Goal: Task Accomplishment & Management: Complete application form

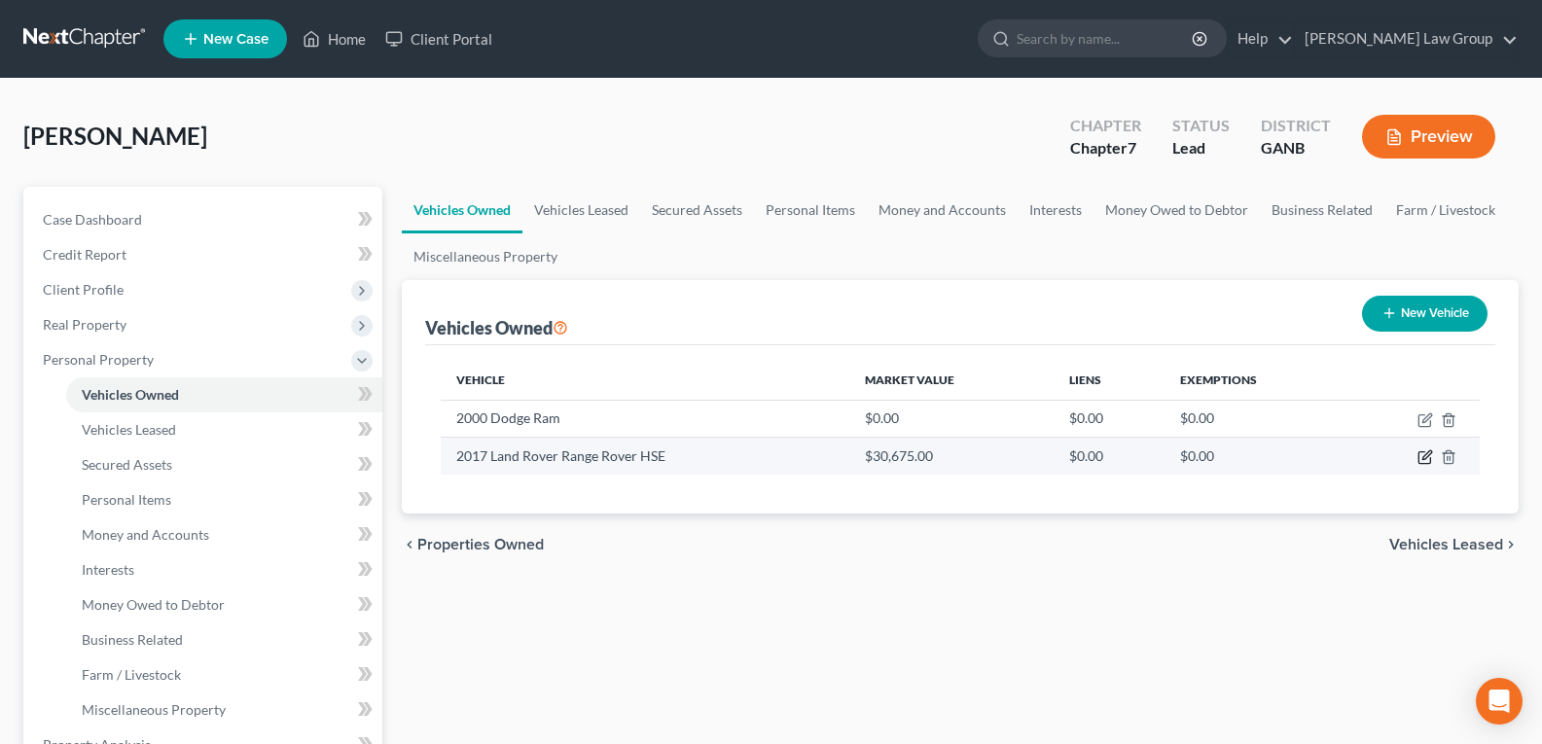
click at [1427, 460] on icon "button" at bounding box center [1425, 457] width 16 height 16
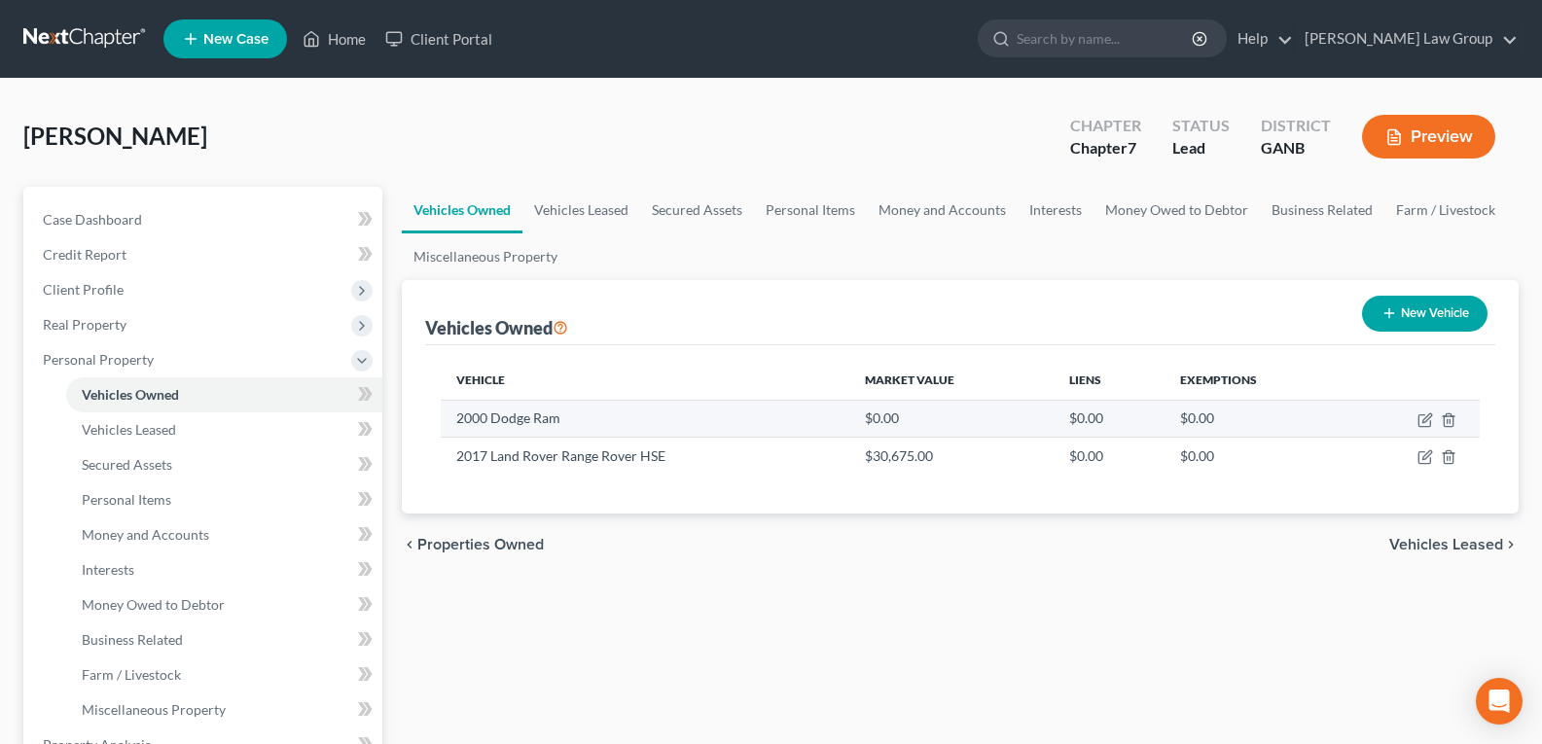
select select "0"
select select "9"
select select "0"
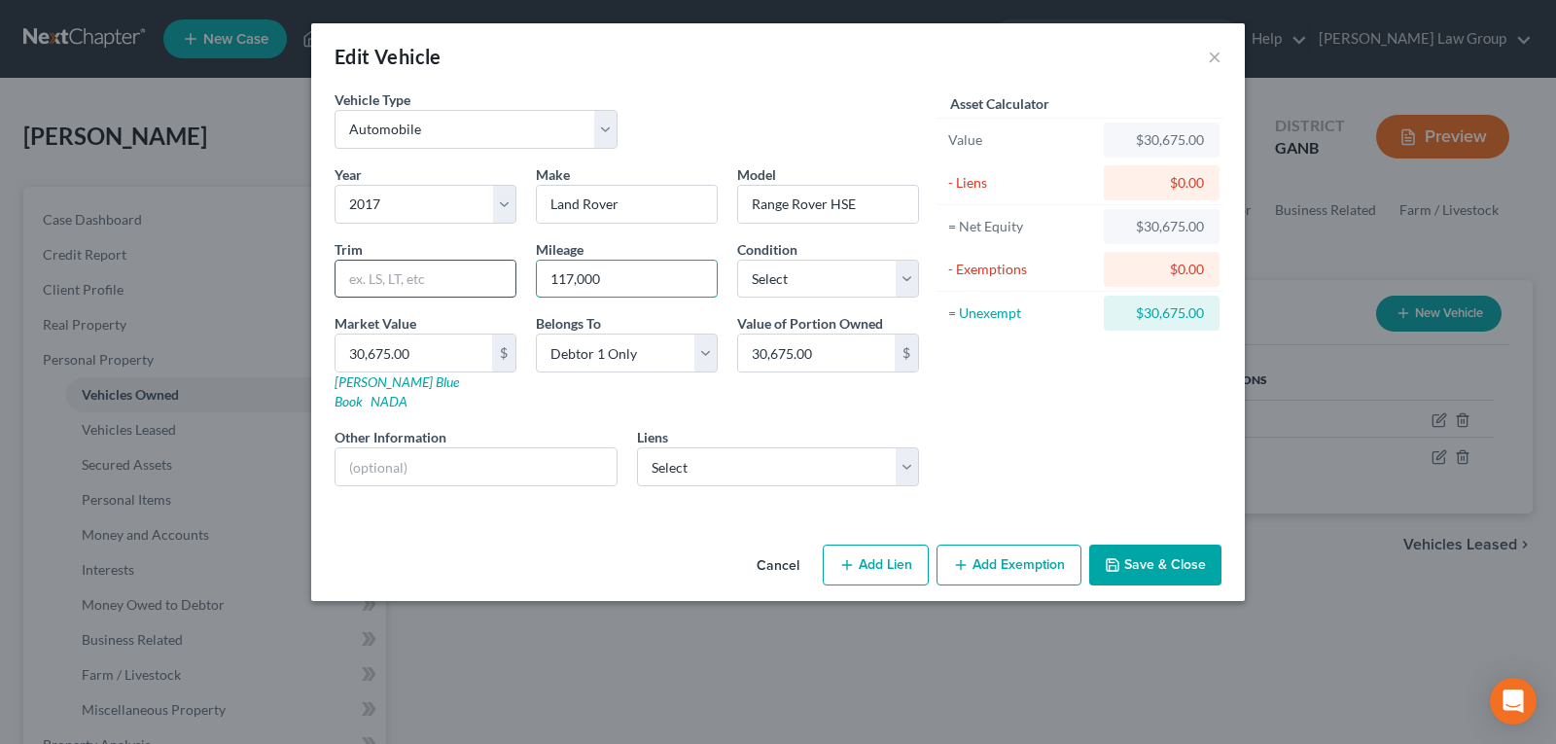
drag, startPoint x: 639, startPoint y: 277, endPoint x: 491, endPoint y: 264, distance: 148.5
click at [491, 264] on div "Year Select 2026 2025 2024 2023 2022 2021 2020 2019 2018 2017 2016 2015 2014 20…" at bounding box center [627, 332] width 604 height 337
type input "1"
type input "1.00"
type input "19"
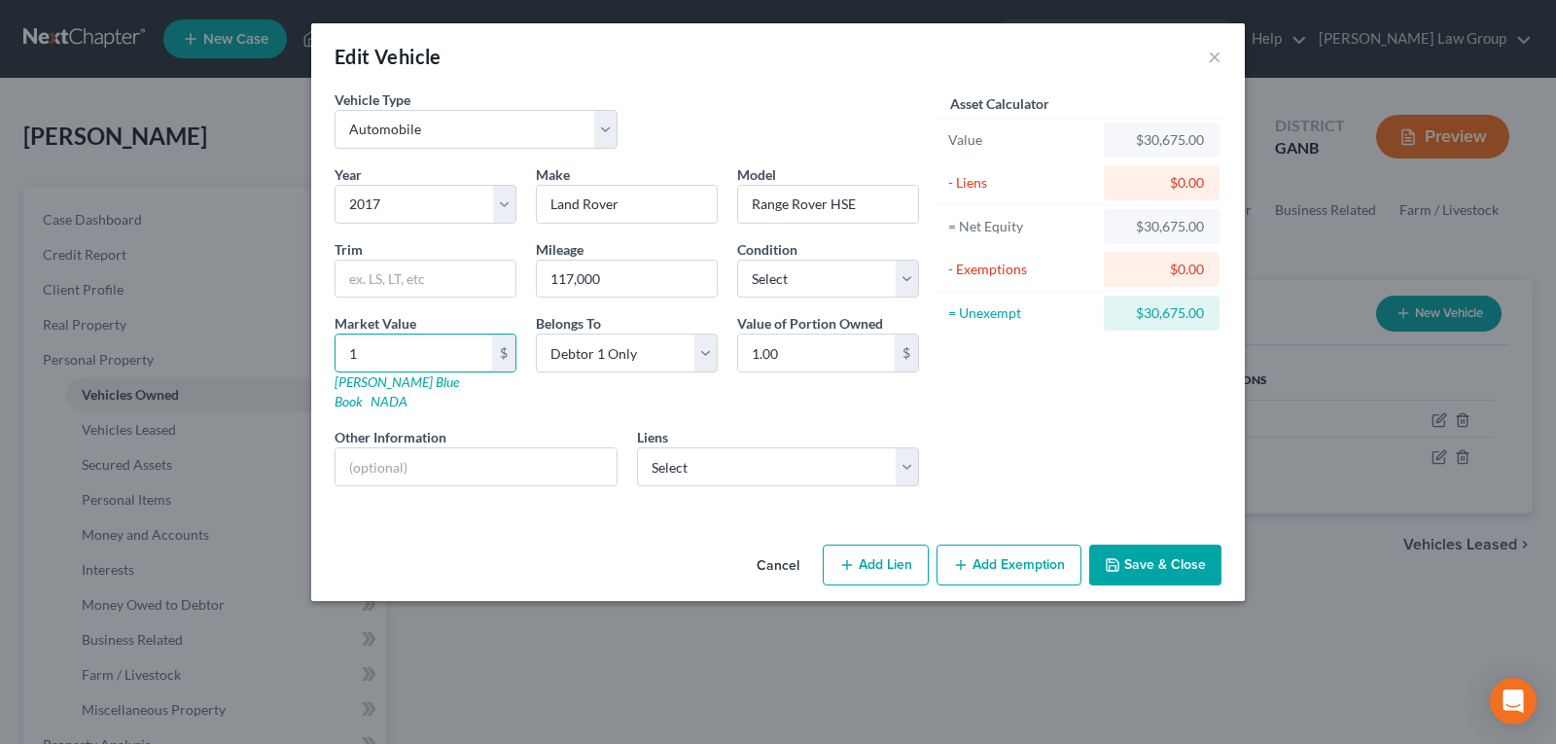
type input "19.00"
type input "194"
type input "194.00"
type input "1942"
type input "1,942.00"
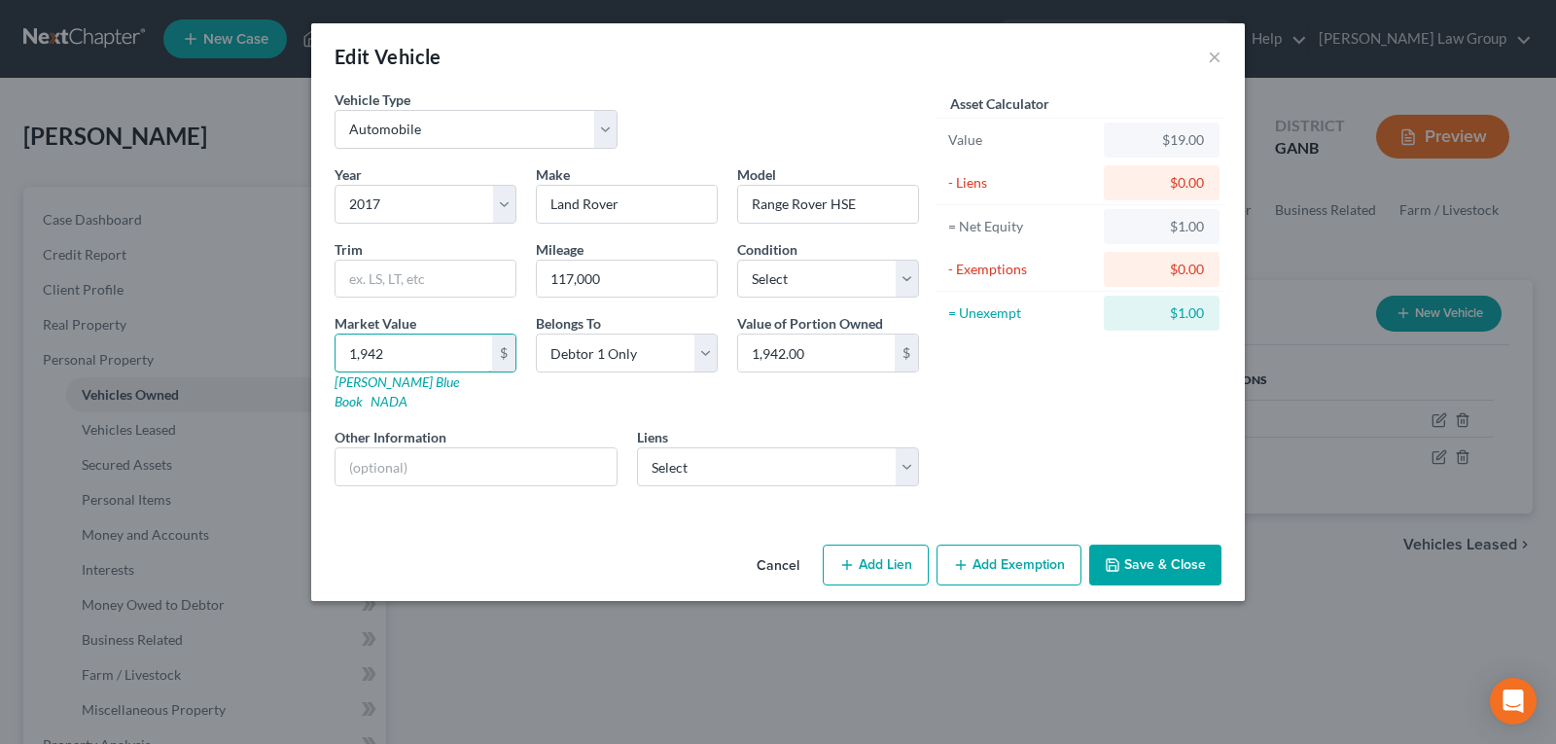
type input "1,9425"
type input "19,425.00"
click at [1166, 545] on button "Save & Close" at bounding box center [1155, 565] width 132 height 41
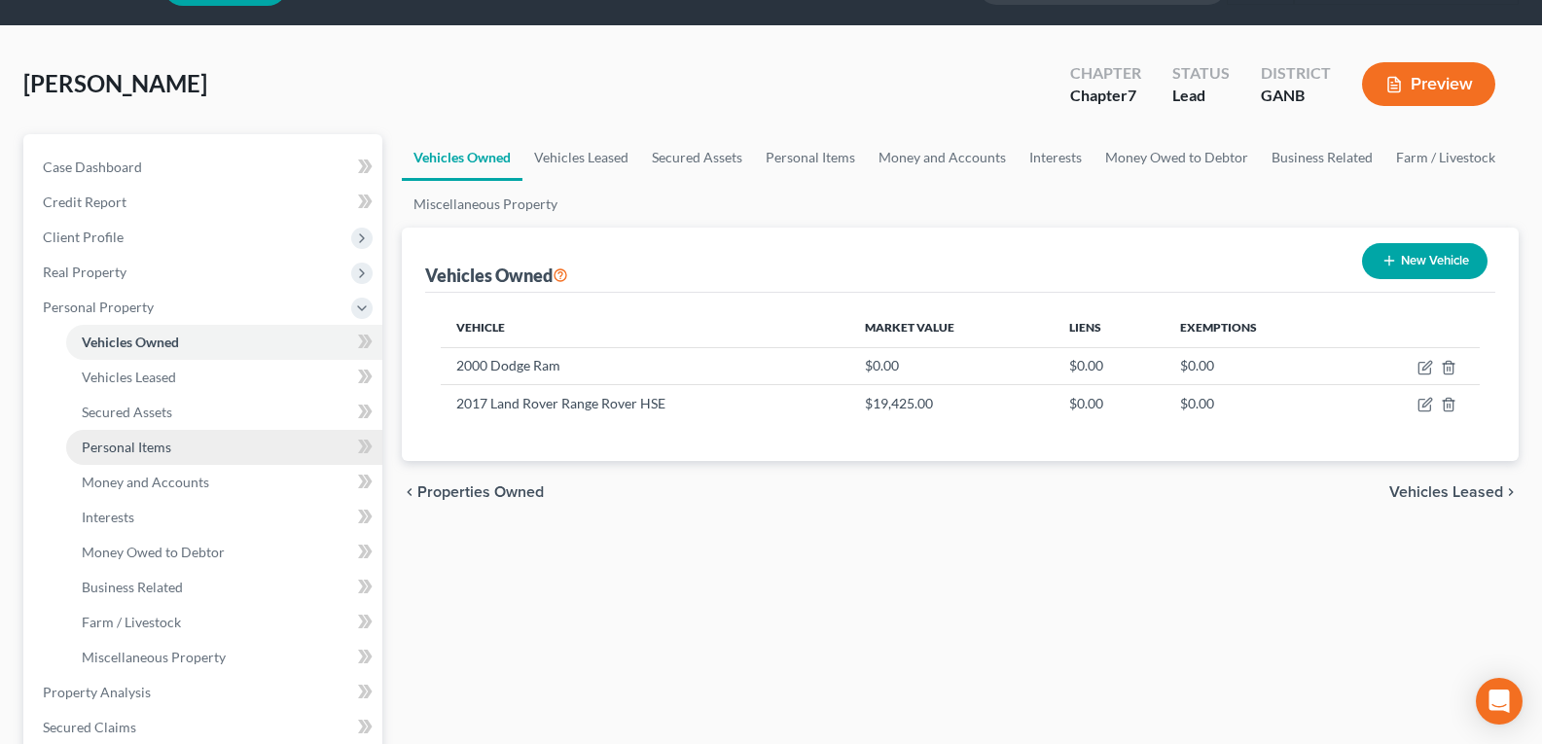
scroll to position [97, 0]
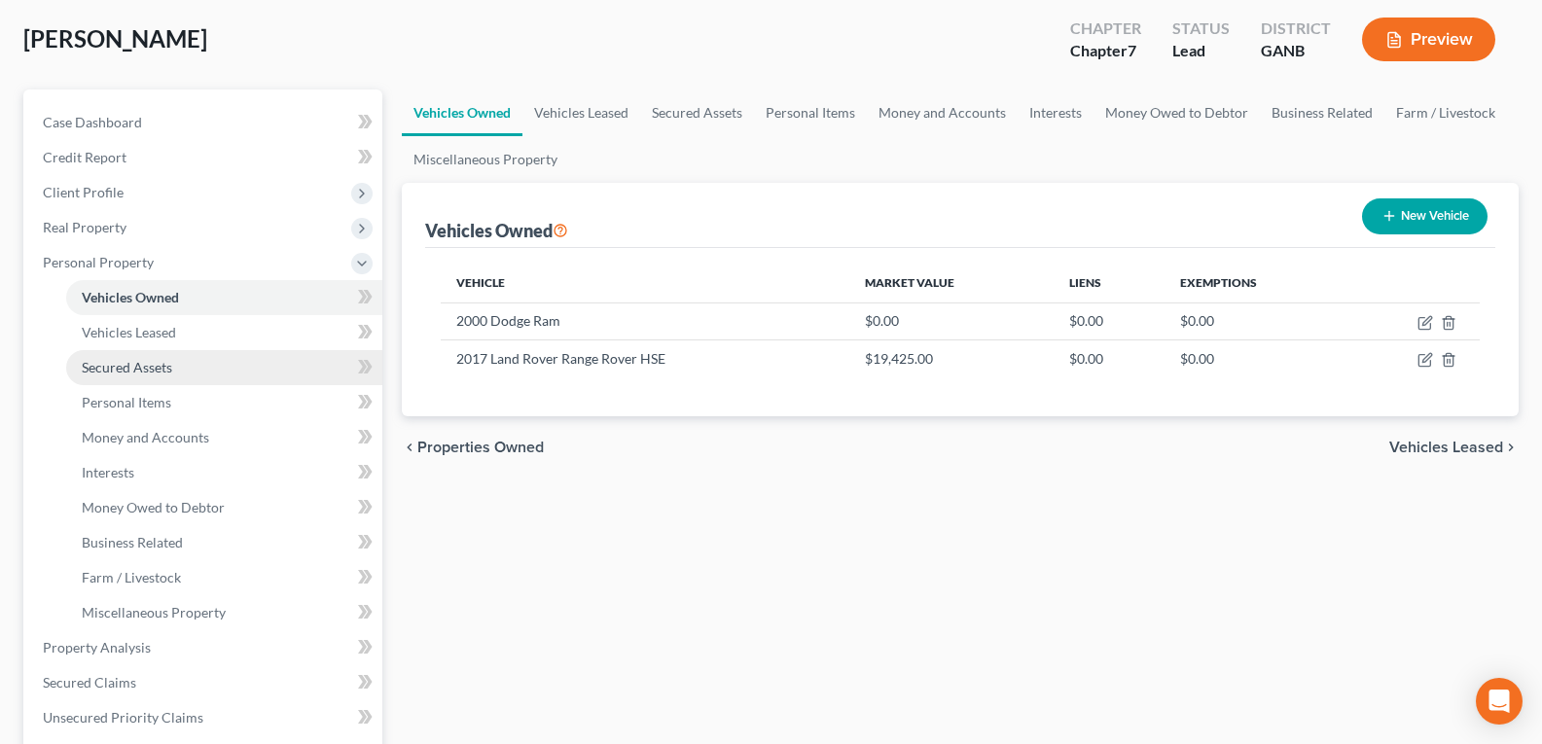
click at [105, 378] on link "Secured Assets" at bounding box center [224, 367] width 316 height 35
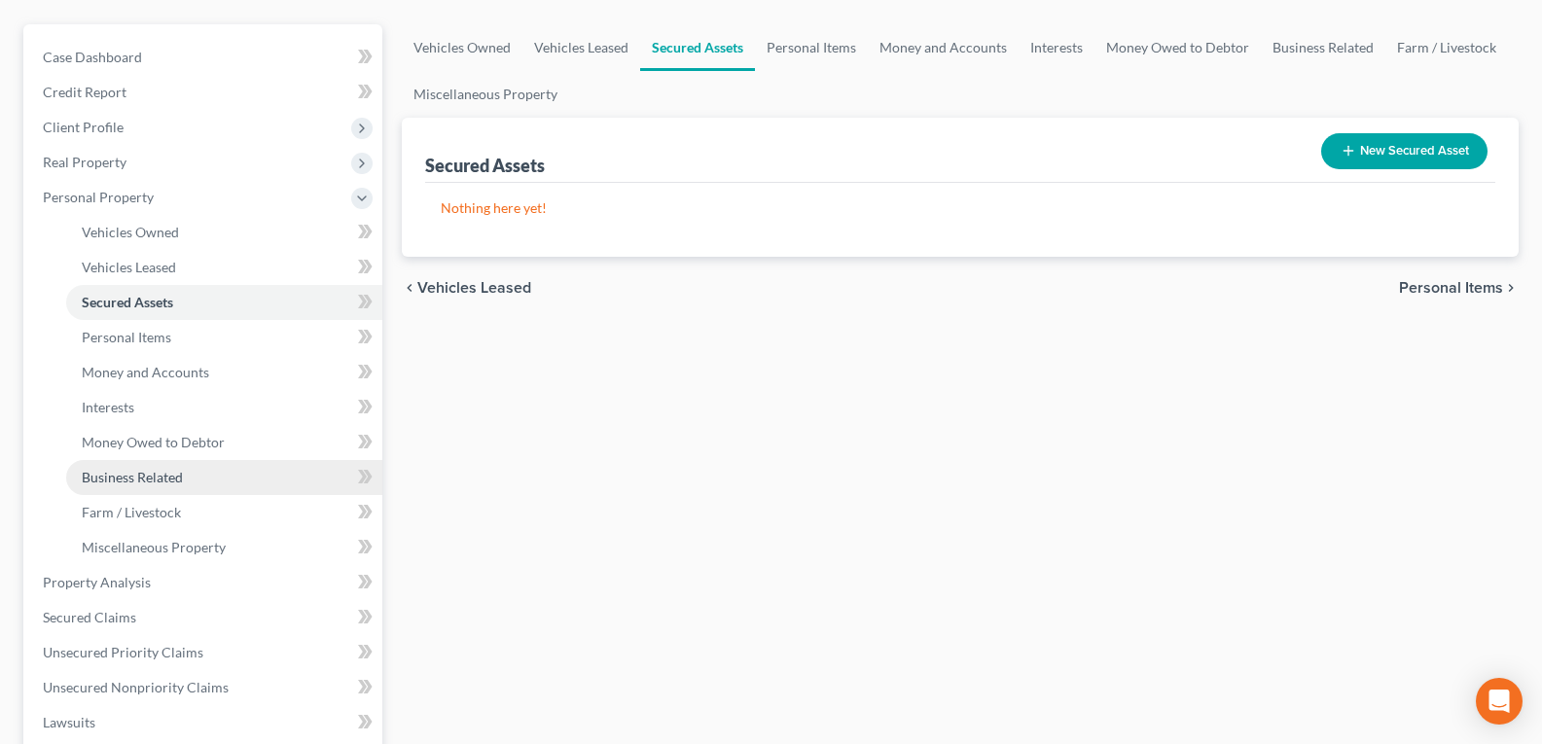
scroll to position [195, 0]
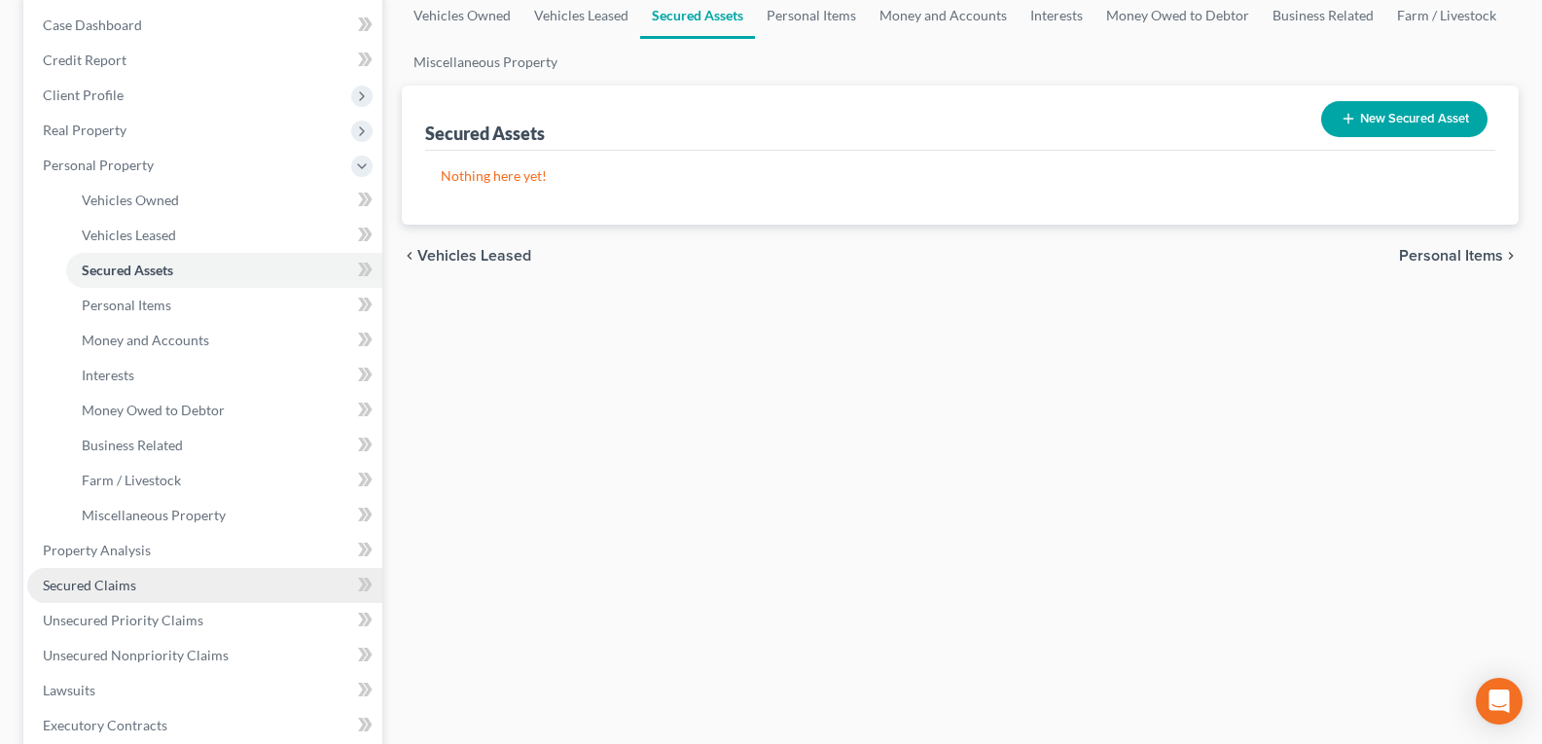
click at [104, 588] on span "Secured Claims" at bounding box center [89, 585] width 93 height 17
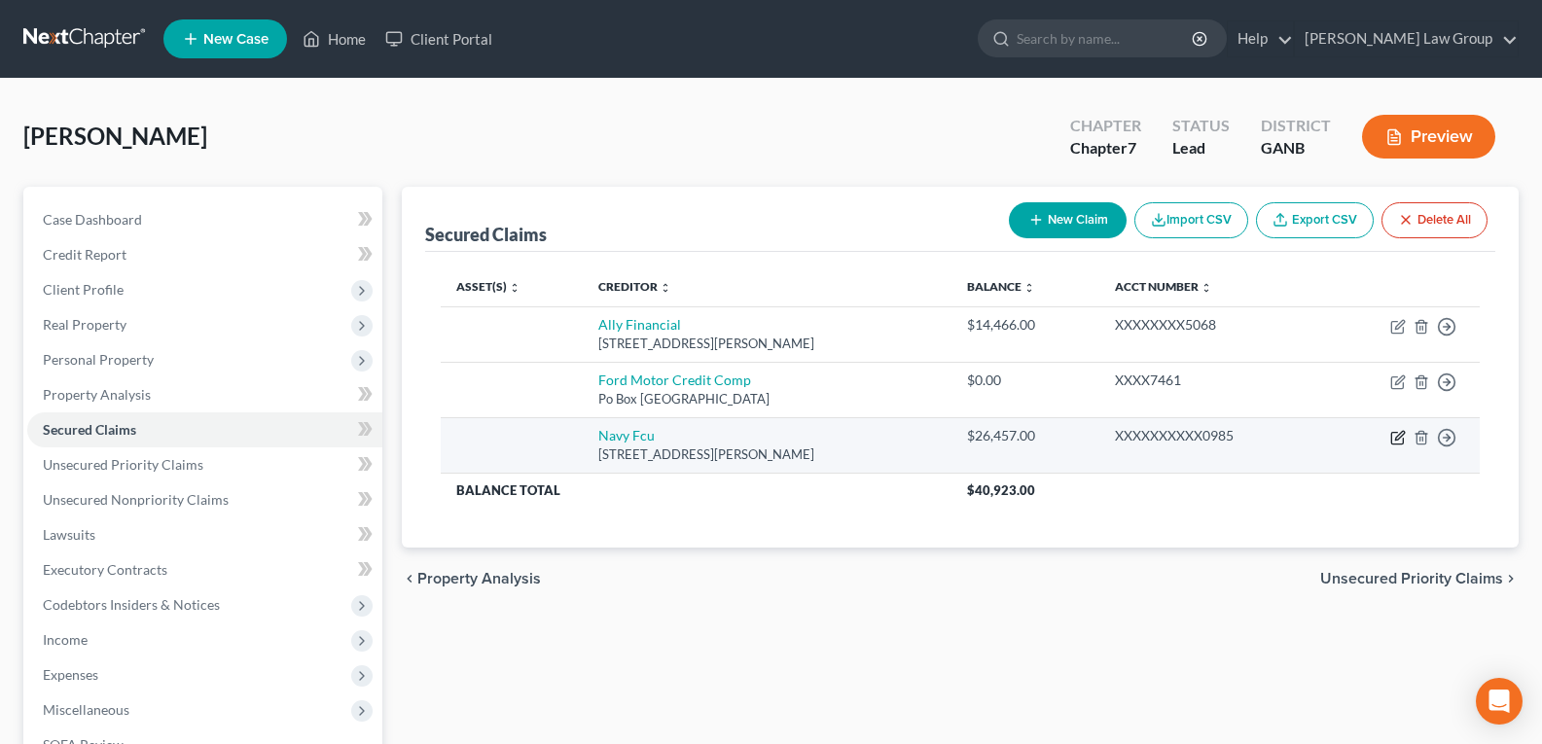
click at [1395, 439] on icon "button" at bounding box center [1398, 438] width 16 height 16
select select "48"
select select "0"
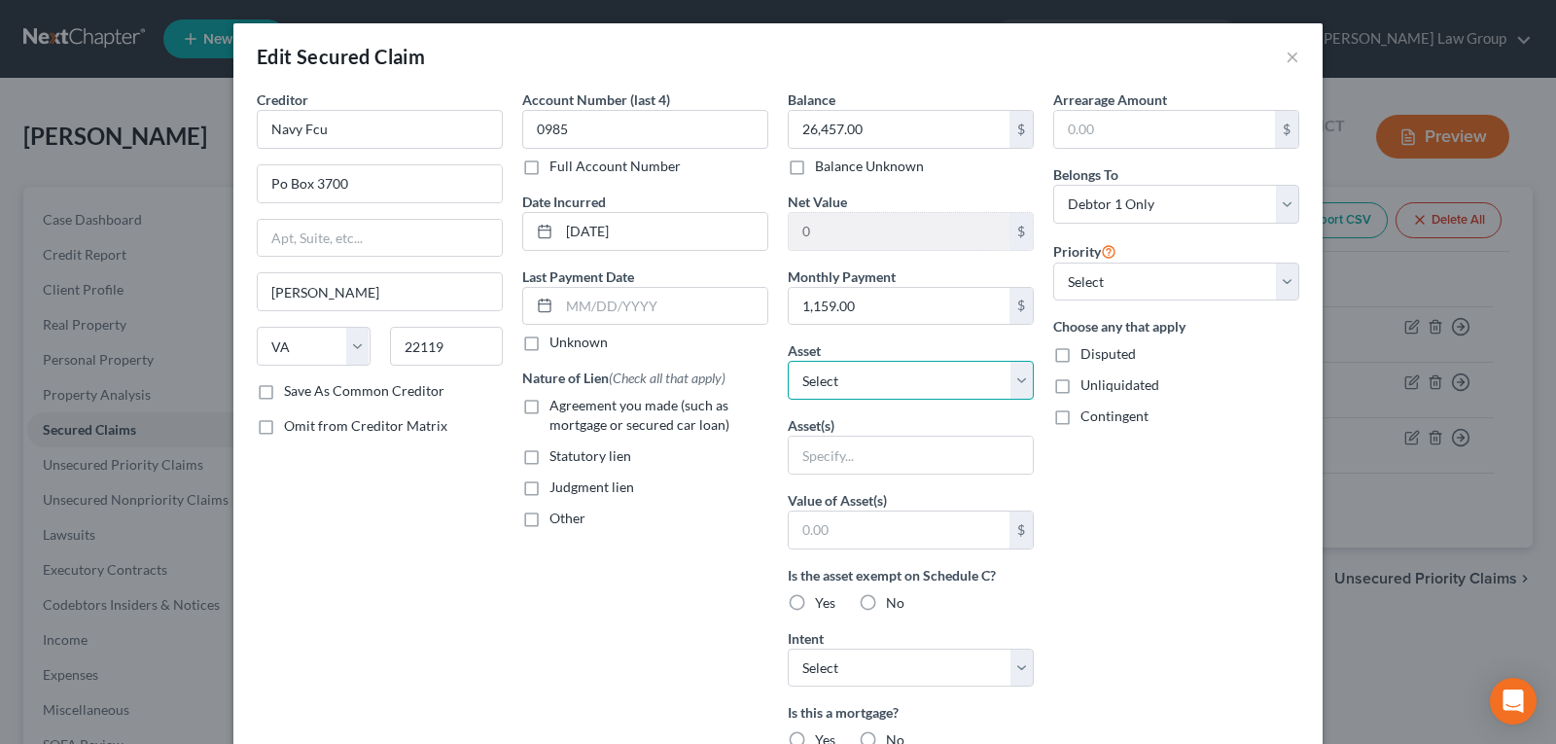
click at [908, 379] on select "Select Other Multiple Assets 2000 Dodge Ram - $0.0 2017 Land Rover Range Rover …" at bounding box center [911, 380] width 246 height 39
select select "3"
click at [788, 361] on select "Select Other Multiple Assets 2000 Dodge Ram - $0.0 2017 Land Rover Range Rover …" at bounding box center [911, 380] width 246 height 39
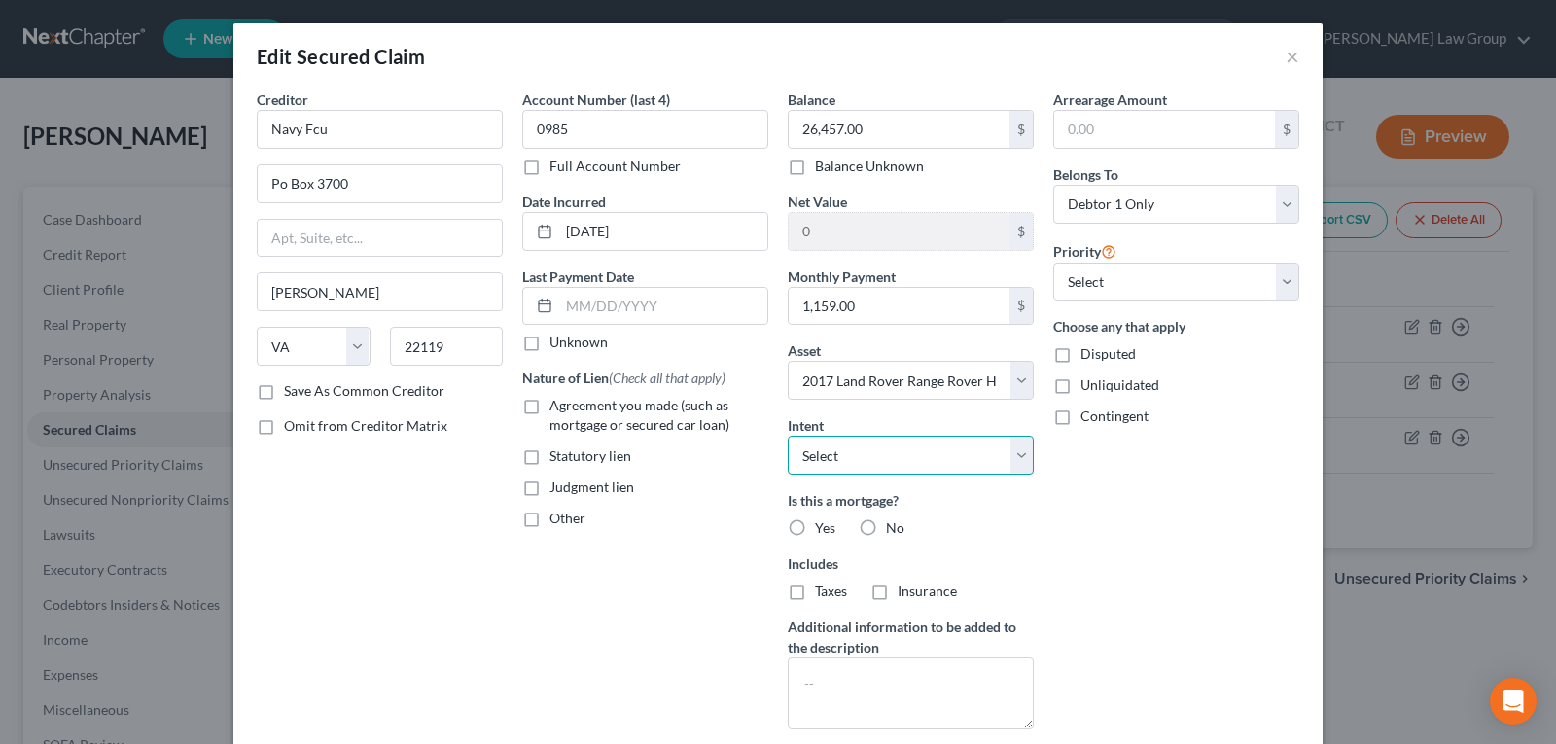
click at [854, 449] on select "Select Surrender Redeem Reaffirm Avoid Other" at bounding box center [911, 455] width 246 height 39
select select "2"
click at [788, 436] on select "Select Surrender Redeem Reaffirm Avoid Other" at bounding box center [911, 455] width 246 height 39
click at [886, 519] on label "No" at bounding box center [895, 527] width 18 height 19
click at [894, 519] on input "No" at bounding box center [900, 524] width 13 height 13
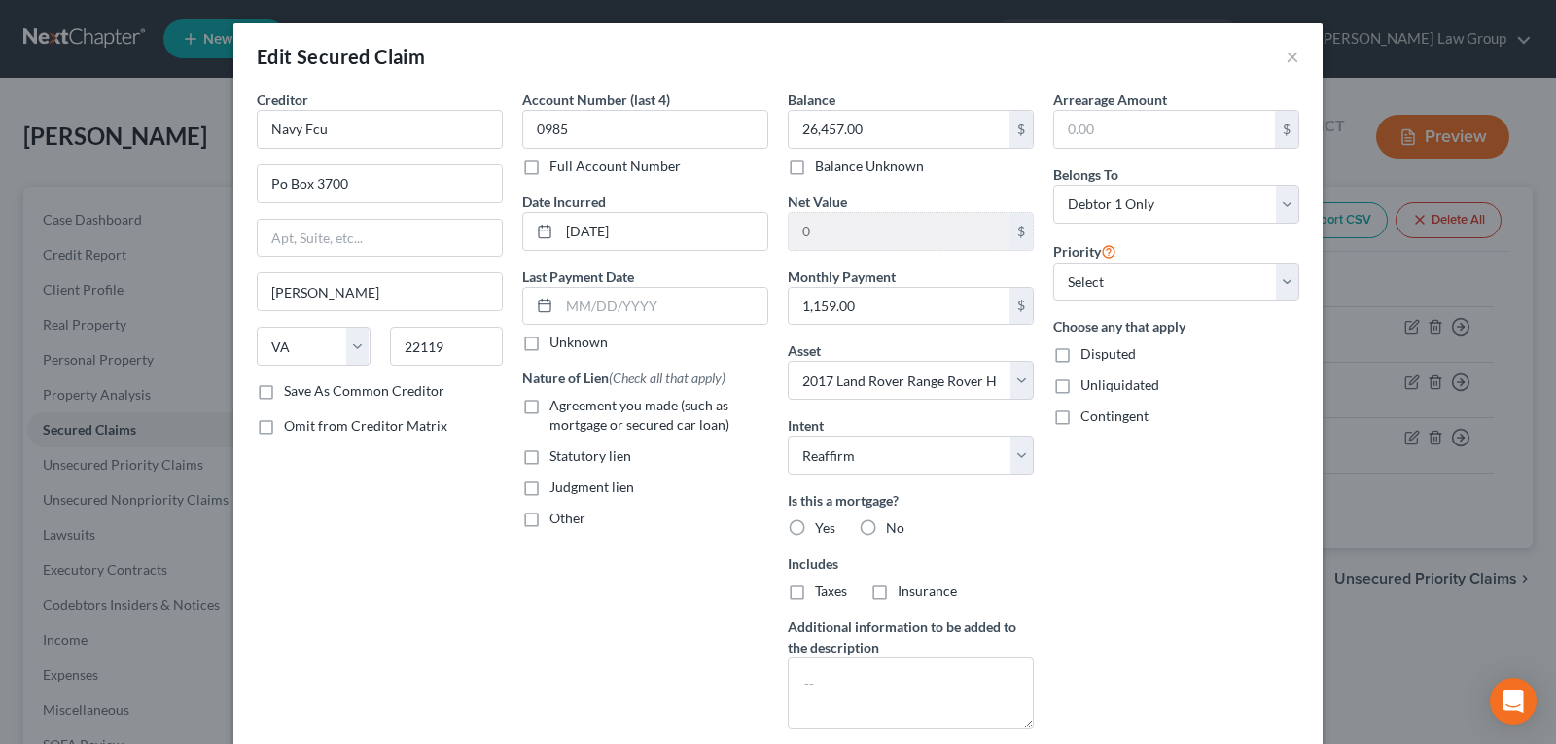
radio input "true"
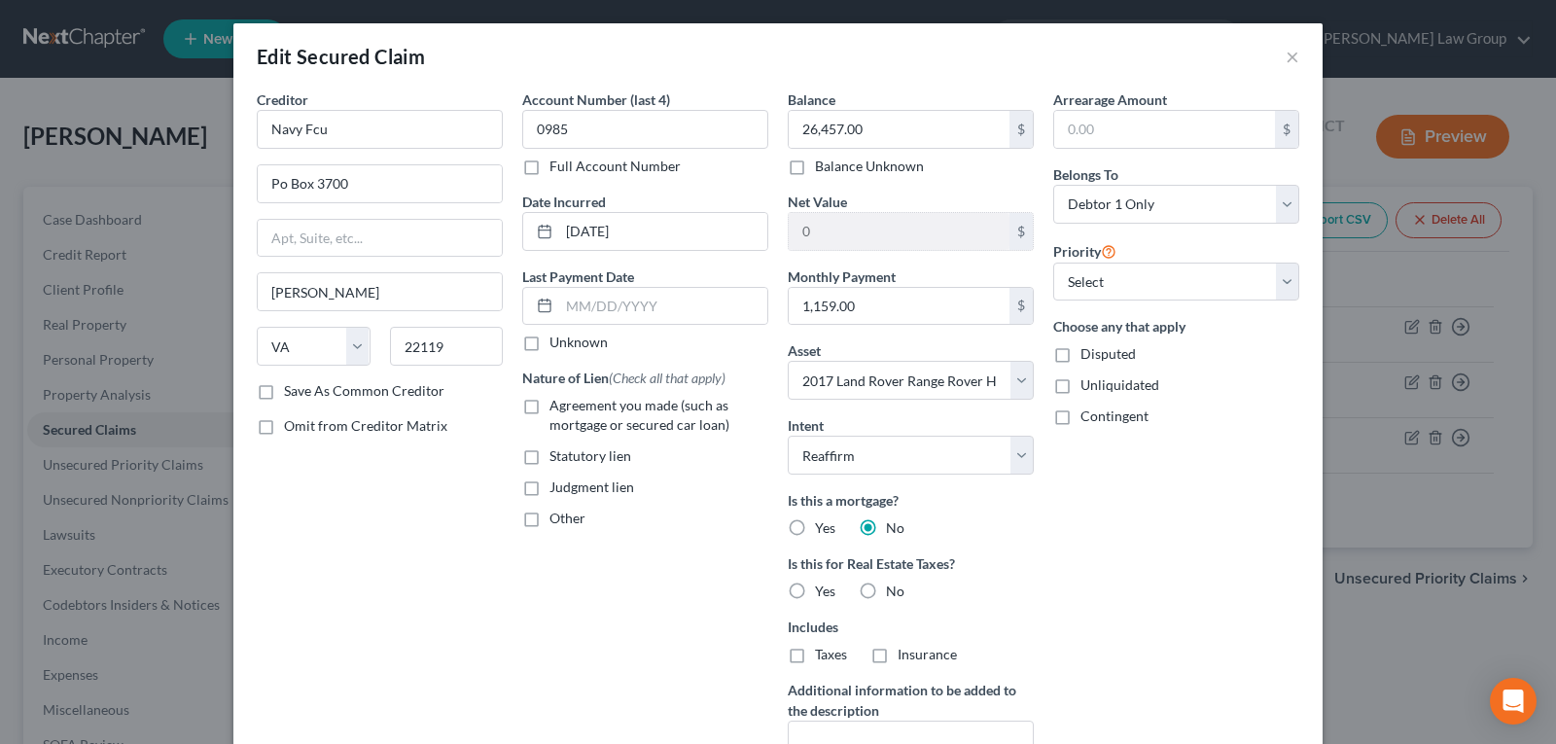
click at [550, 407] on label "Agreement you made (such as mortgage or secured car loan)" at bounding box center [659, 415] width 219 height 39
click at [557, 407] on input "Agreement you made (such as mortgage or secured car loan)" at bounding box center [563, 402] width 13 height 13
checkbox input "true"
drag, startPoint x: 875, startPoint y: 589, endPoint x: 862, endPoint y: 588, distance: 13.7
click at [886, 589] on label "No" at bounding box center [895, 591] width 18 height 19
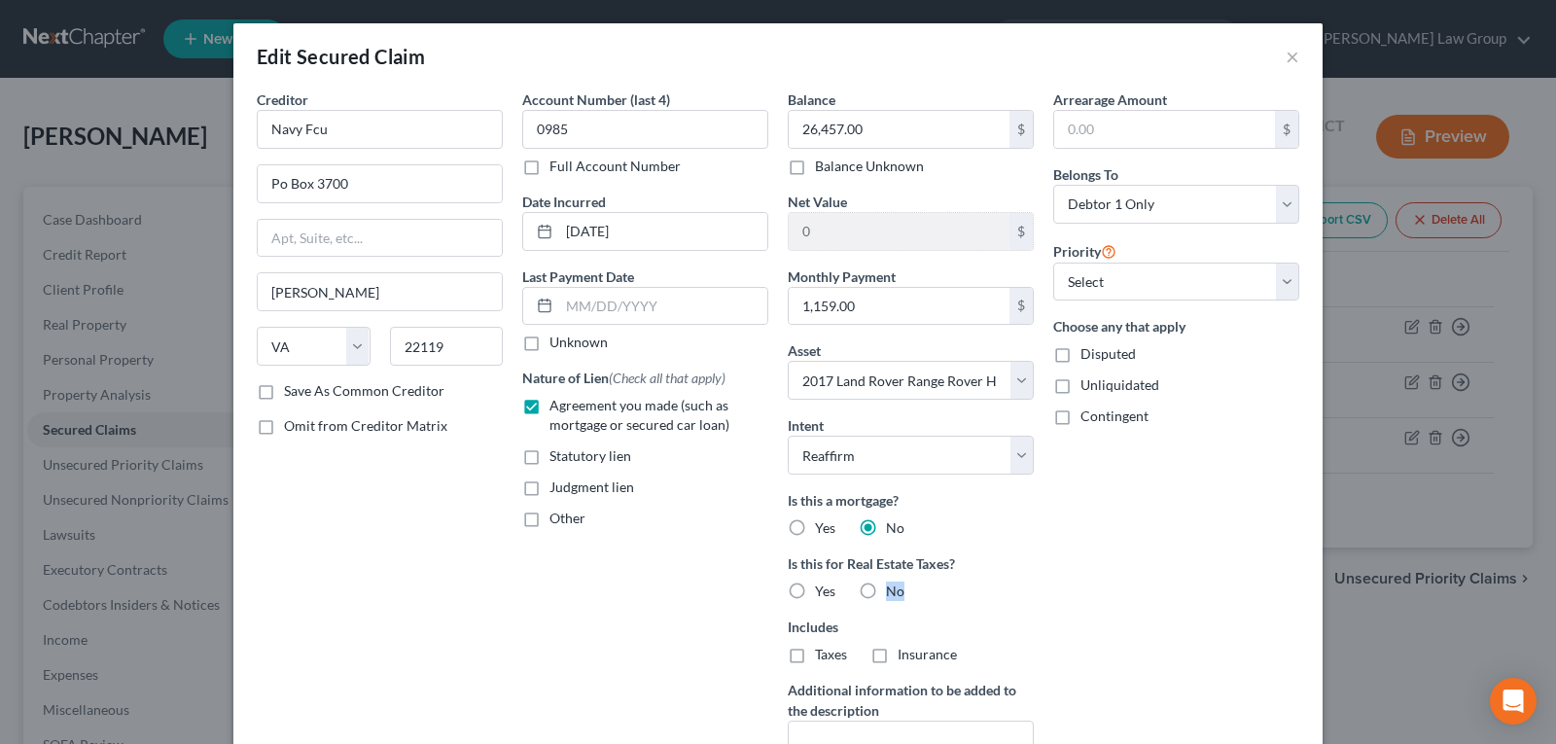
click at [886, 589] on label "No" at bounding box center [895, 591] width 18 height 19
click at [894, 589] on input "No" at bounding box center [900, 588] width 13 height 13
radio input "true"
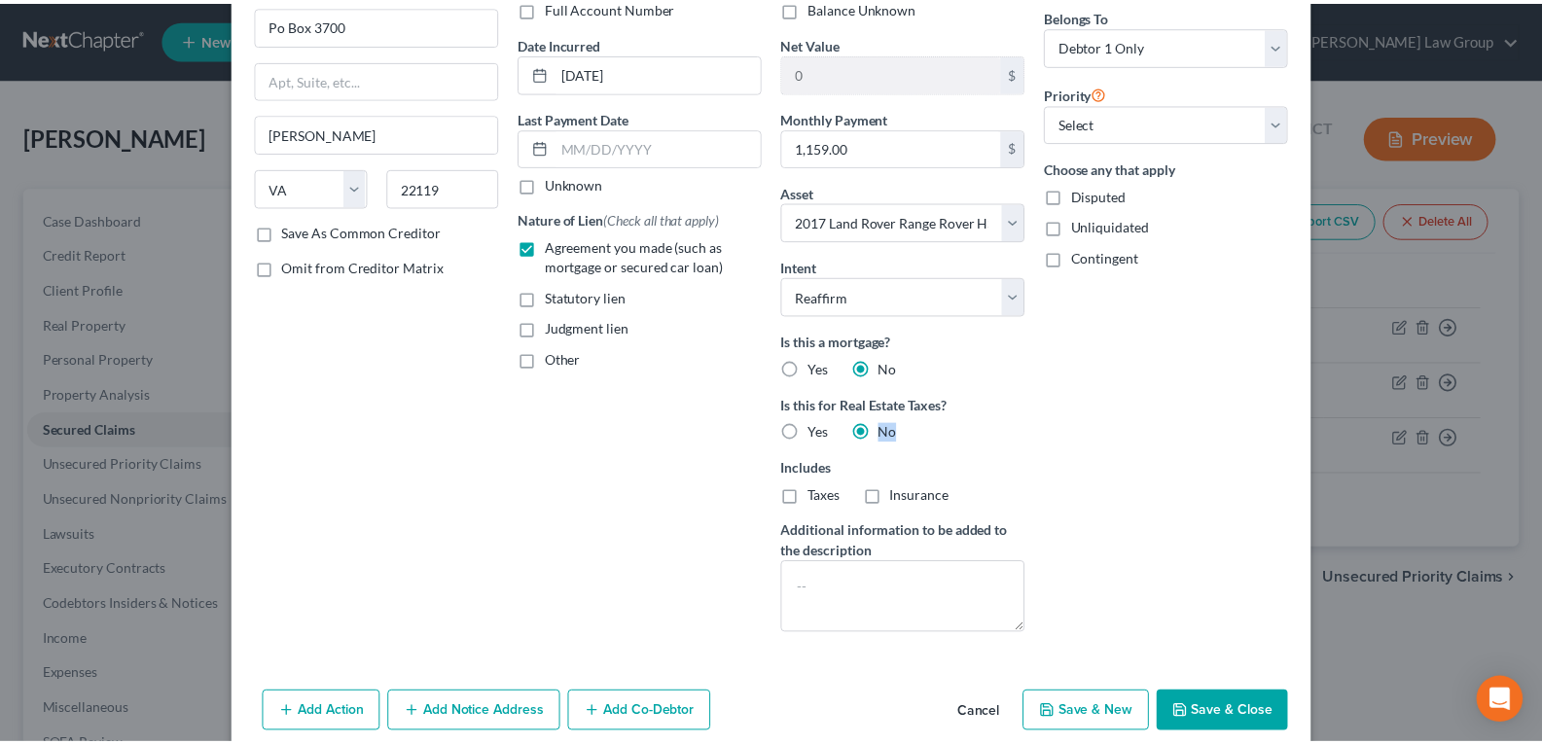
scroll to position [242, 0]
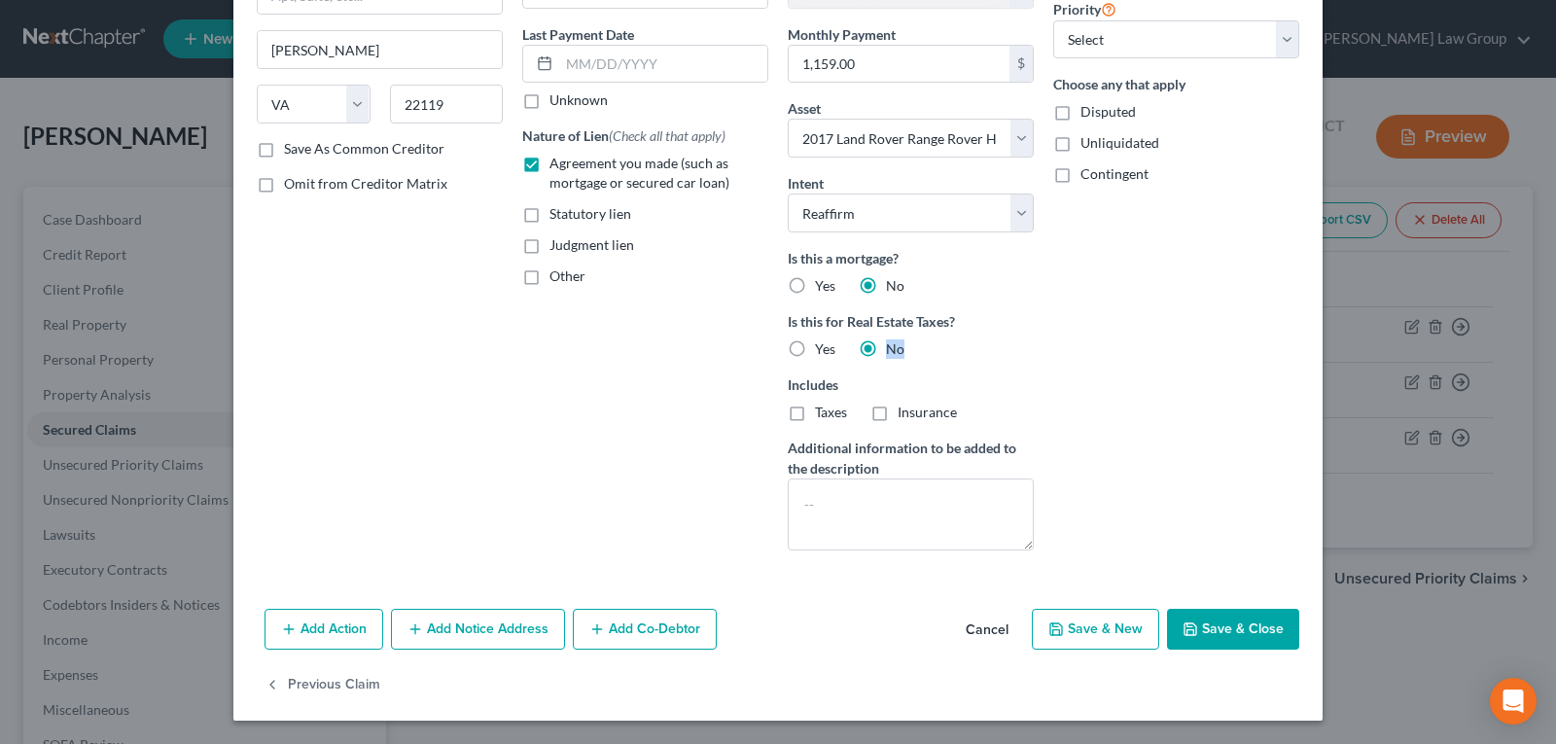
click at [1201, 633] on button "Save & Close" at bounding box center [1233, 629] width 132 height 41
select select
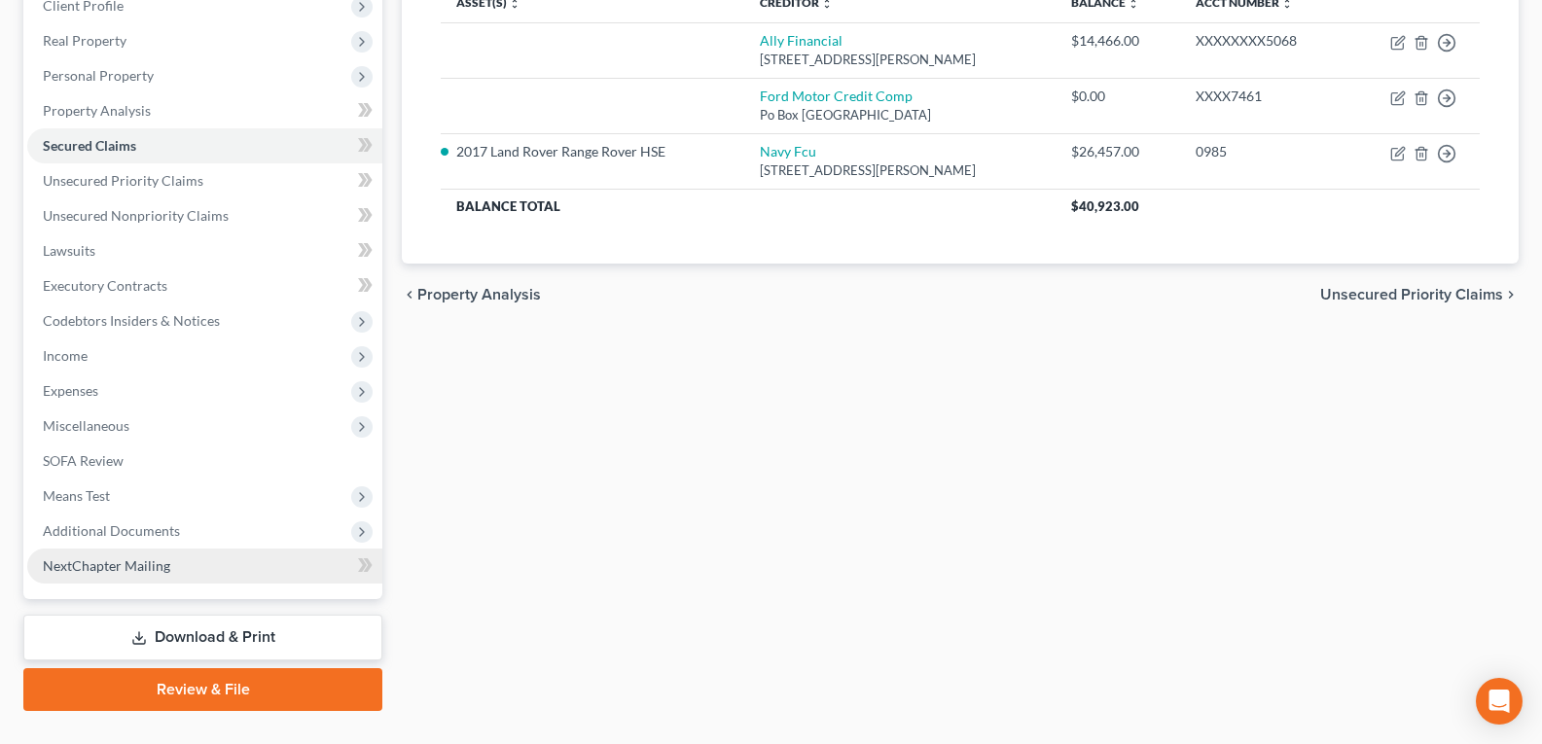
scroll to position [325, 0]
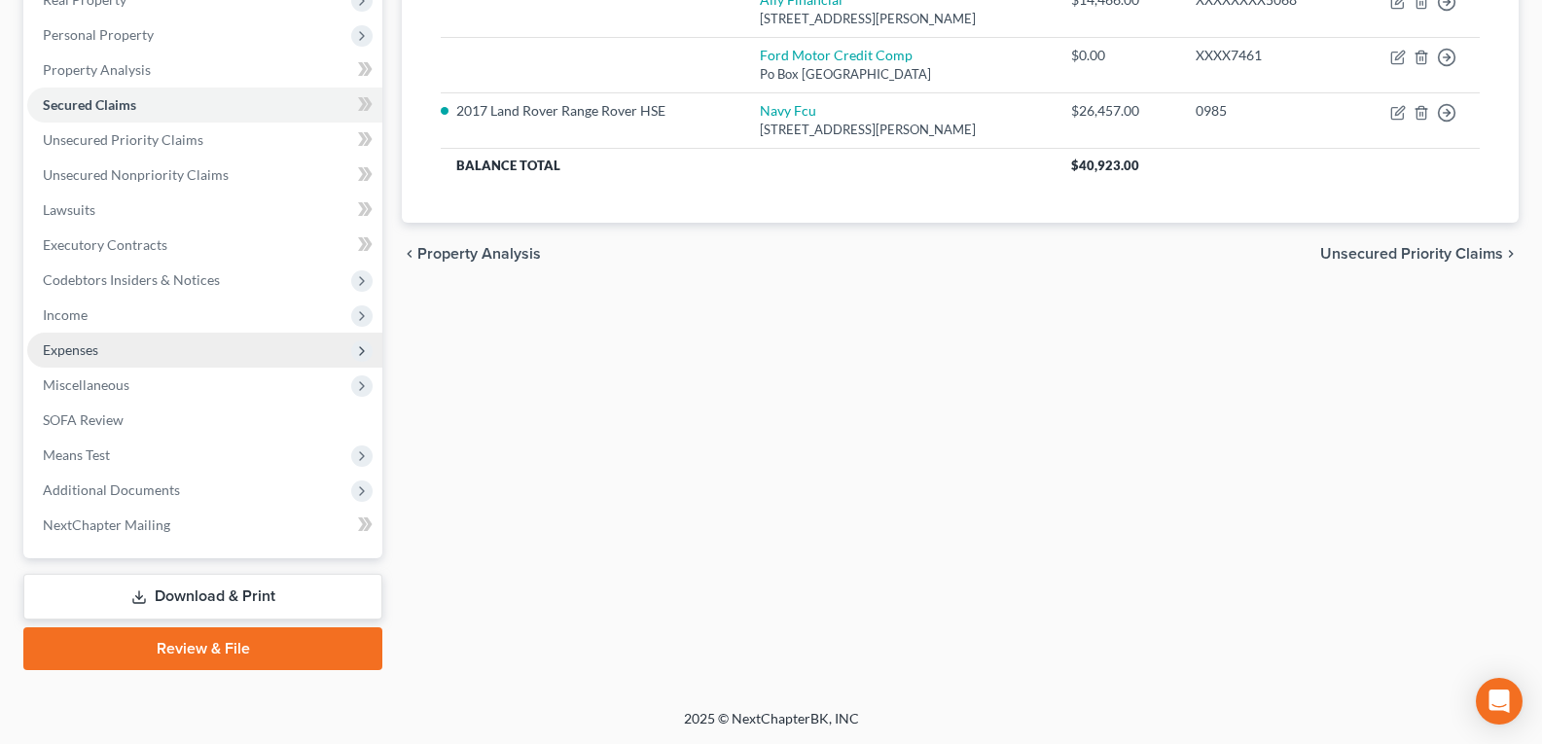
click at [68, 346] on span "Expenses" at bounding box center [70, 349] width 55 height 17
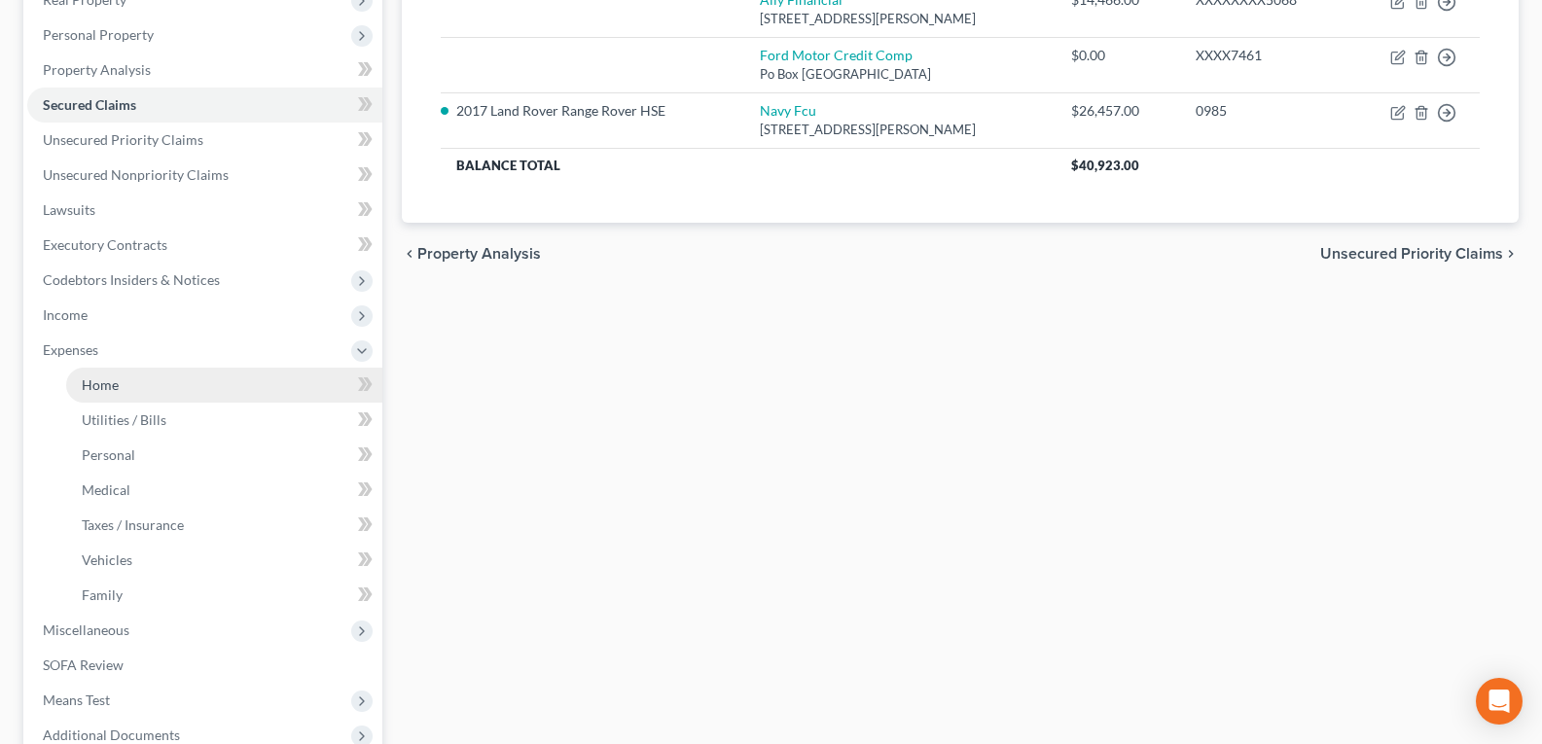
click at [129, 388] on link "Home" at bounding box center [224, 385] width 316 height 35
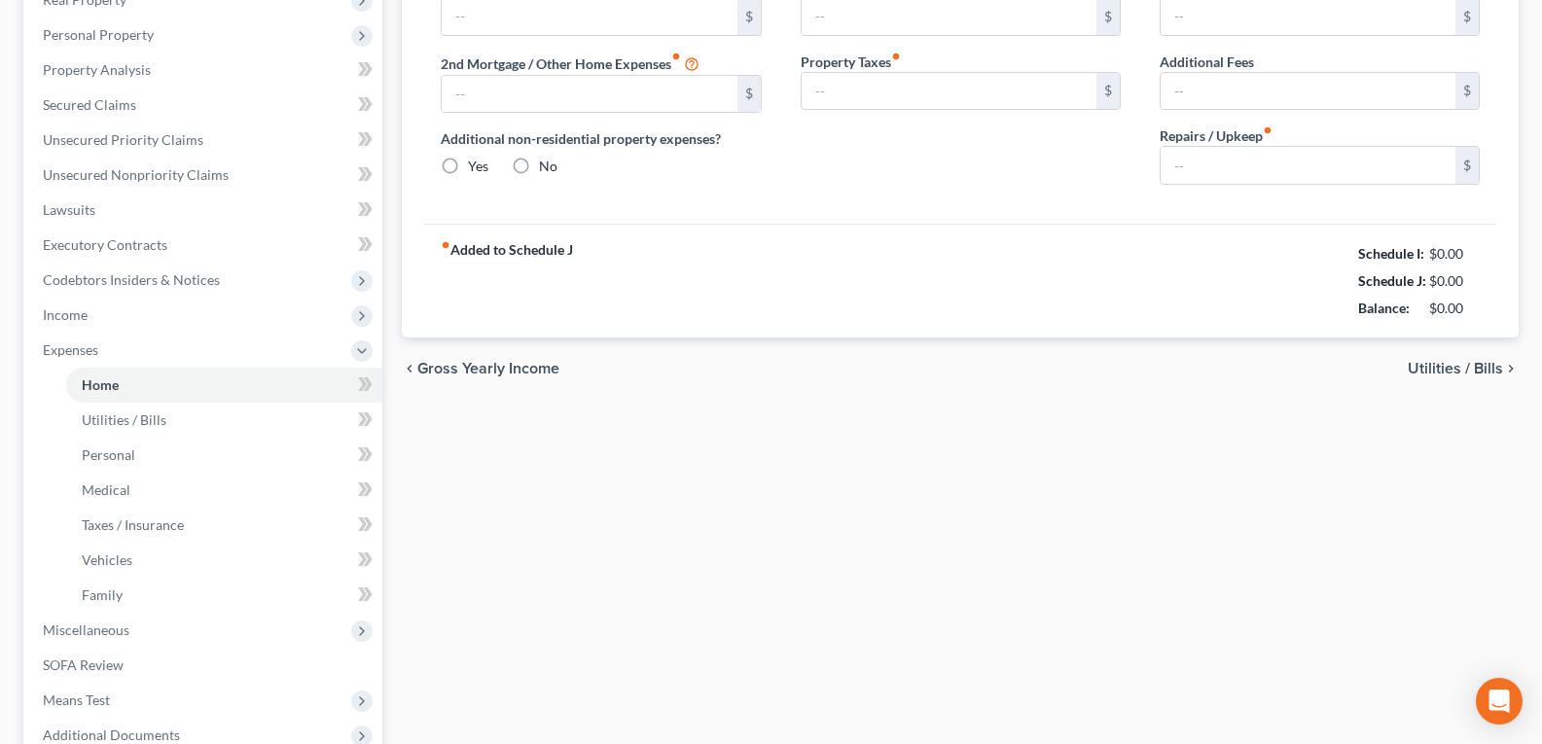
type input "0.00"
radio input "true"
type input "0.00"
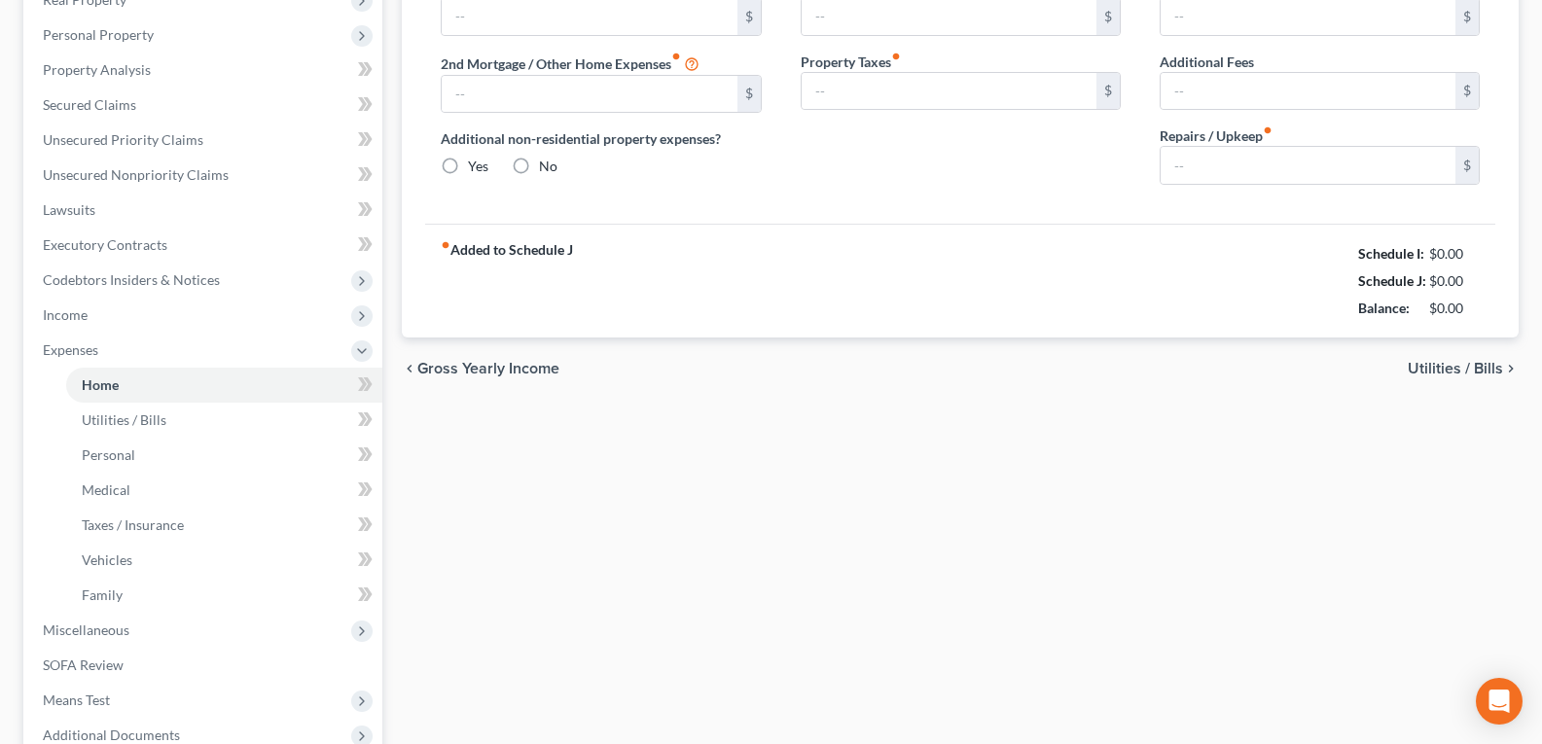
type input "0.00"
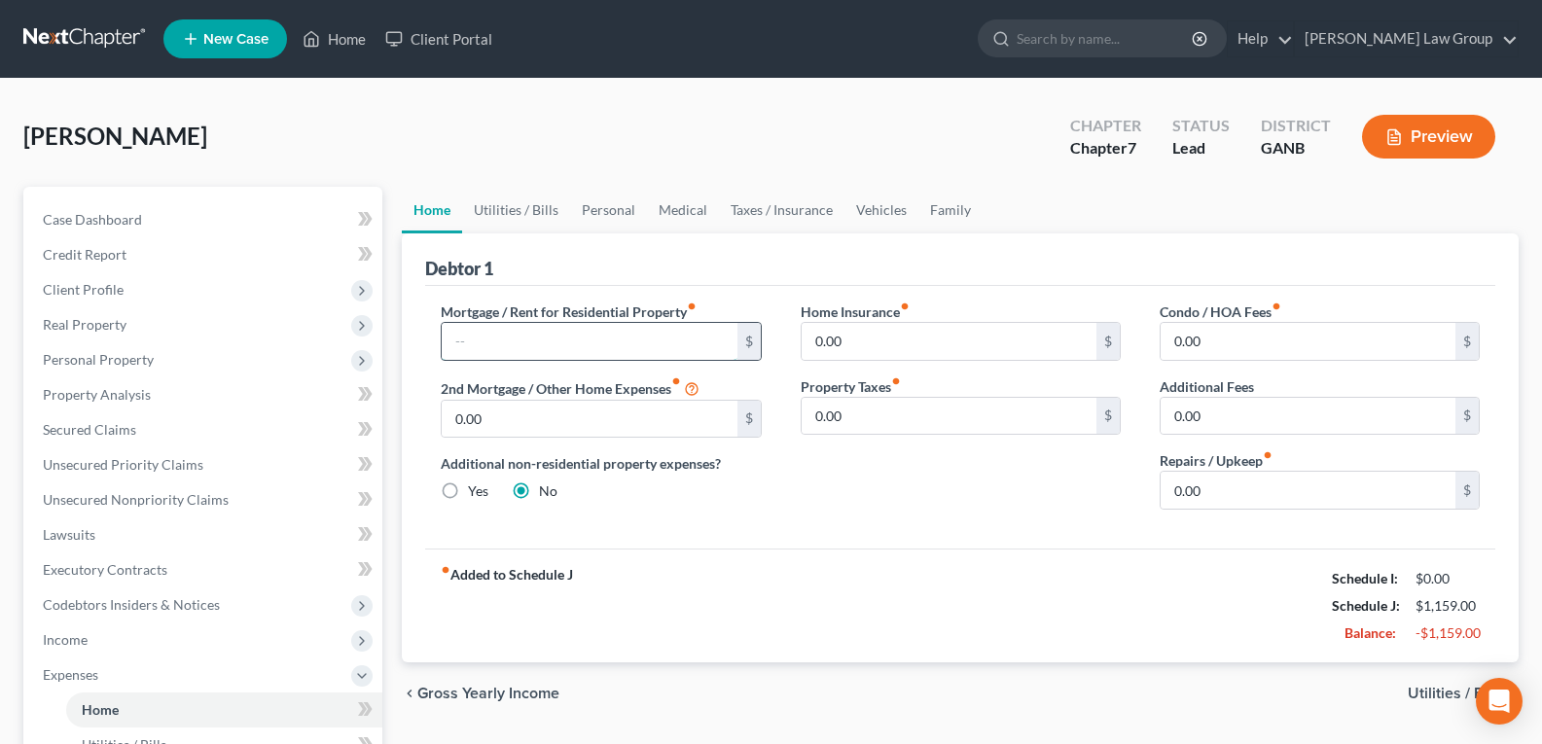
click at [516, 337] on input "text" at bounding box center [589, 341] width 295 height 37
type input "2,000.00"
click at [499, 208] on link "Utilities / Bills" at bounding box center [516, 210] width 108 height 47
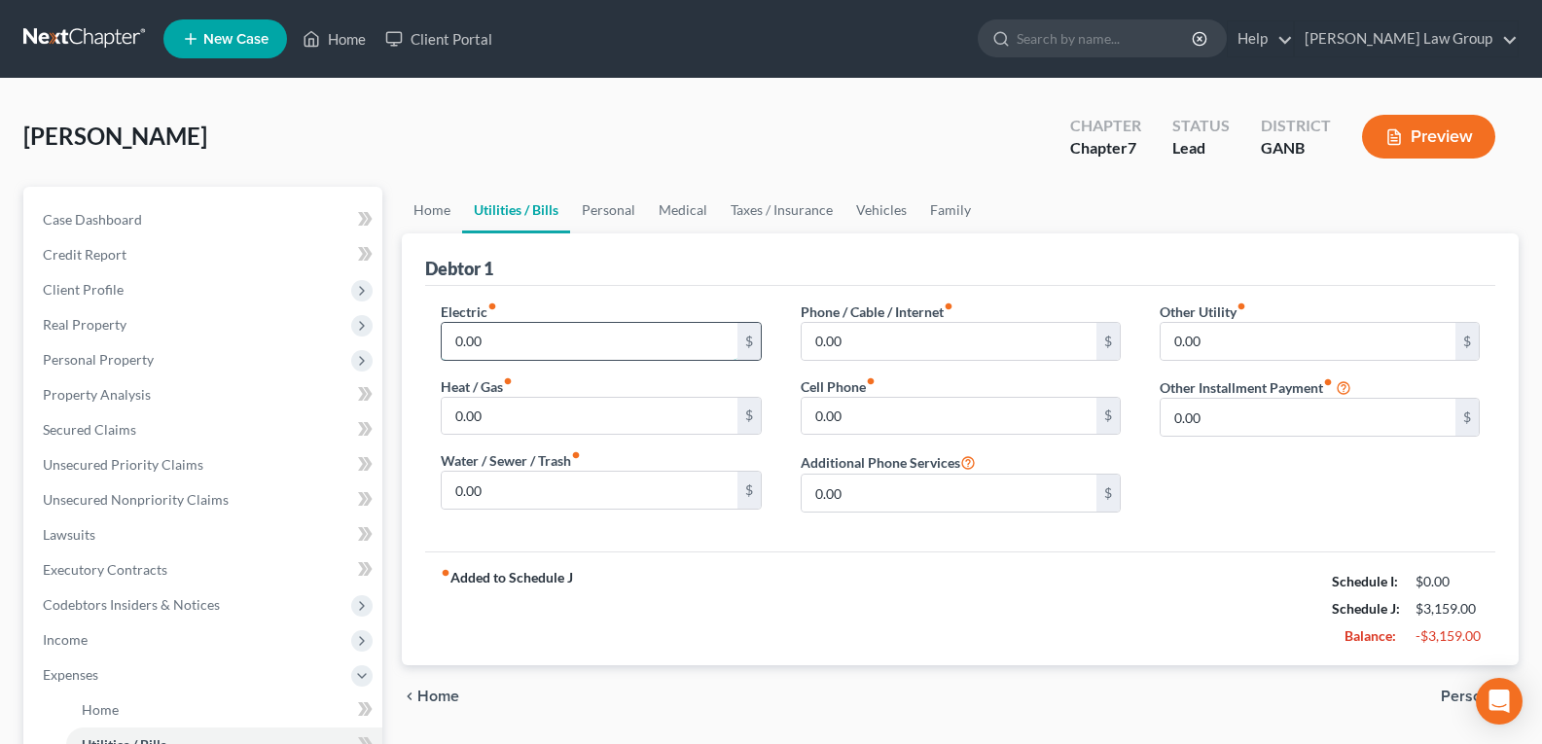
click at [499, 352] on input "0.00" at bounding box center [589, 341] width 295 height 37
type input "150.00"
click at [861, 417] on input "0.00" at bounding box center [948, 416] width 295 height 37
type input "250.00"
click at [612, 216] on link "Personal" at bounding box center [608, 210] width 77 height 47
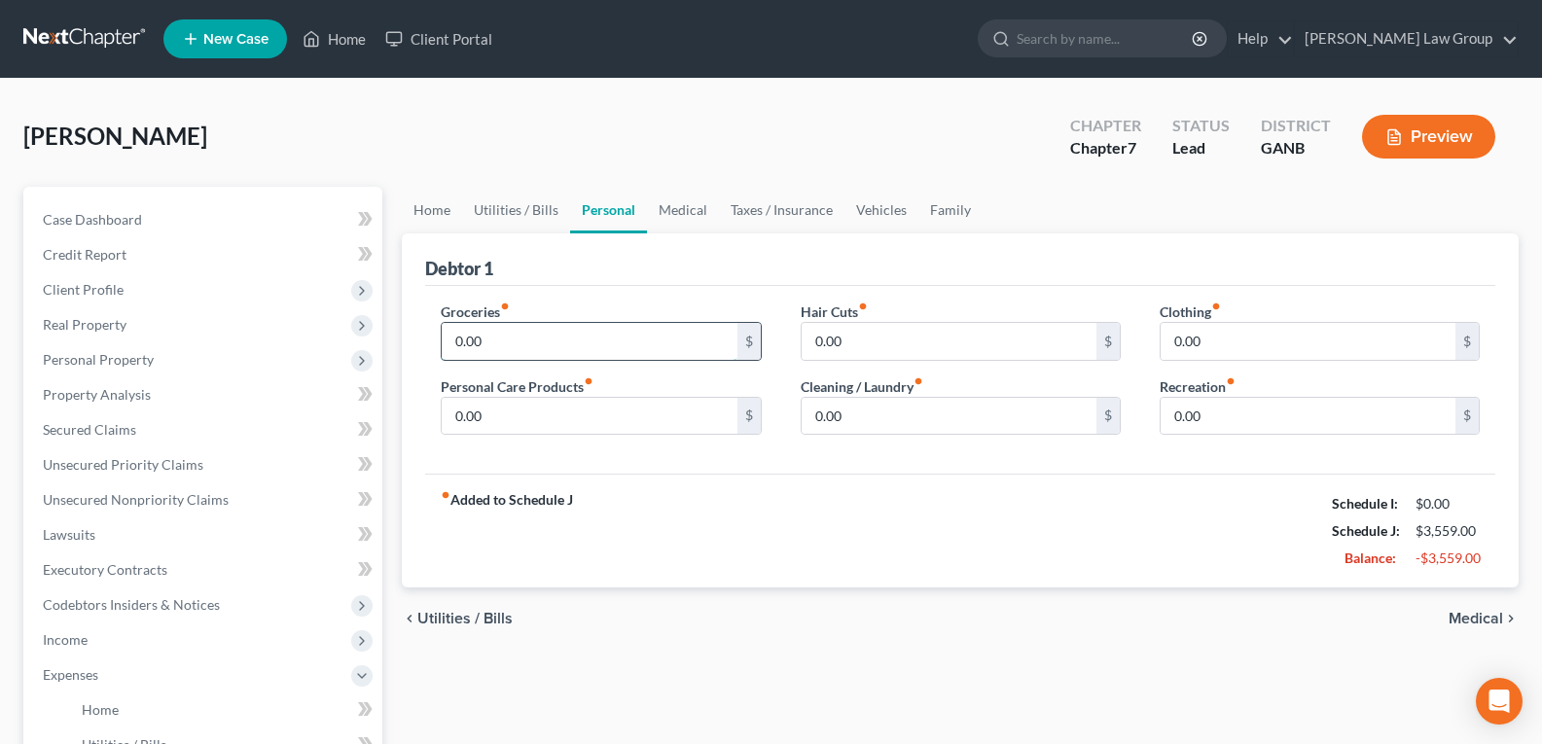
click at [498, 340] on input "0.00" at bounding box center [589, 341] width 295 height 37
type input "500.00"
type input "100.00"
click at [530, 406] on input "0.00" at bounding box center [589, 416] width 295 height 37
type input "100.00"
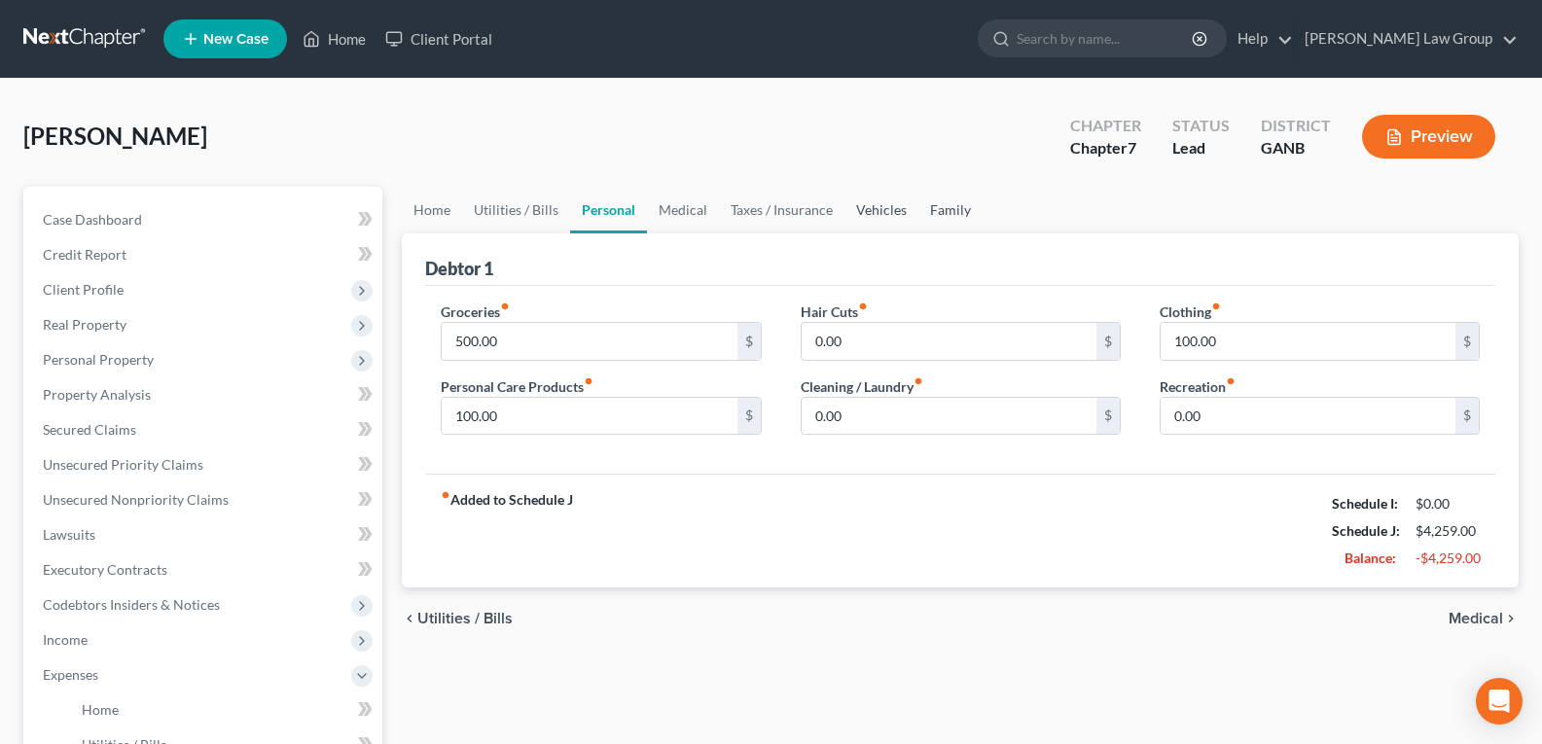
drag, startPoint x: 942, startPoint y: 218, endPoint x: 872, endPoint y: 216, distance: 70.1
click at [942, 218] on link "Family" at bounding box center [950, 210] width 64 height 47
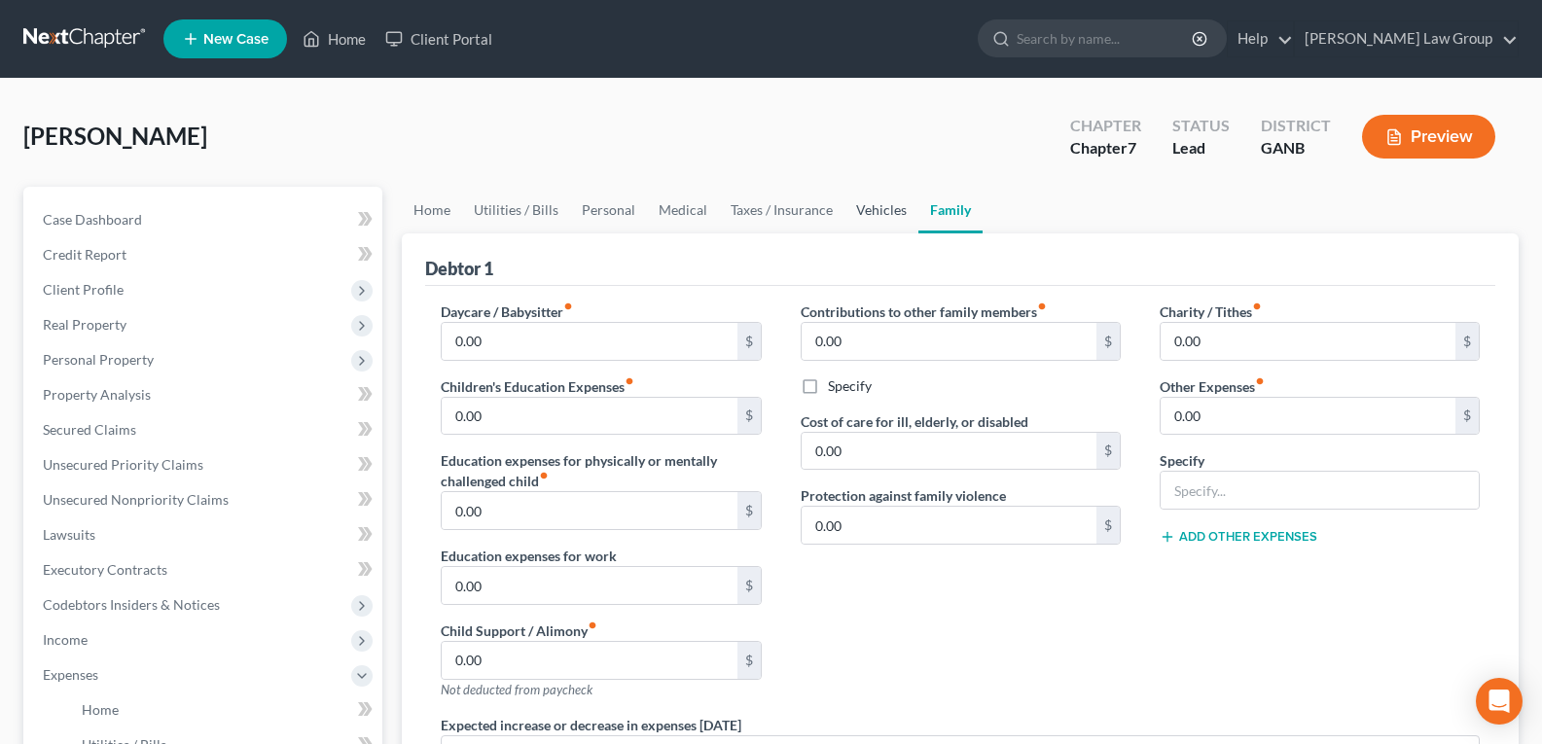
click at [868, 215] on link "Vehicles" at bounding box center [881, 210] width 74 height 47
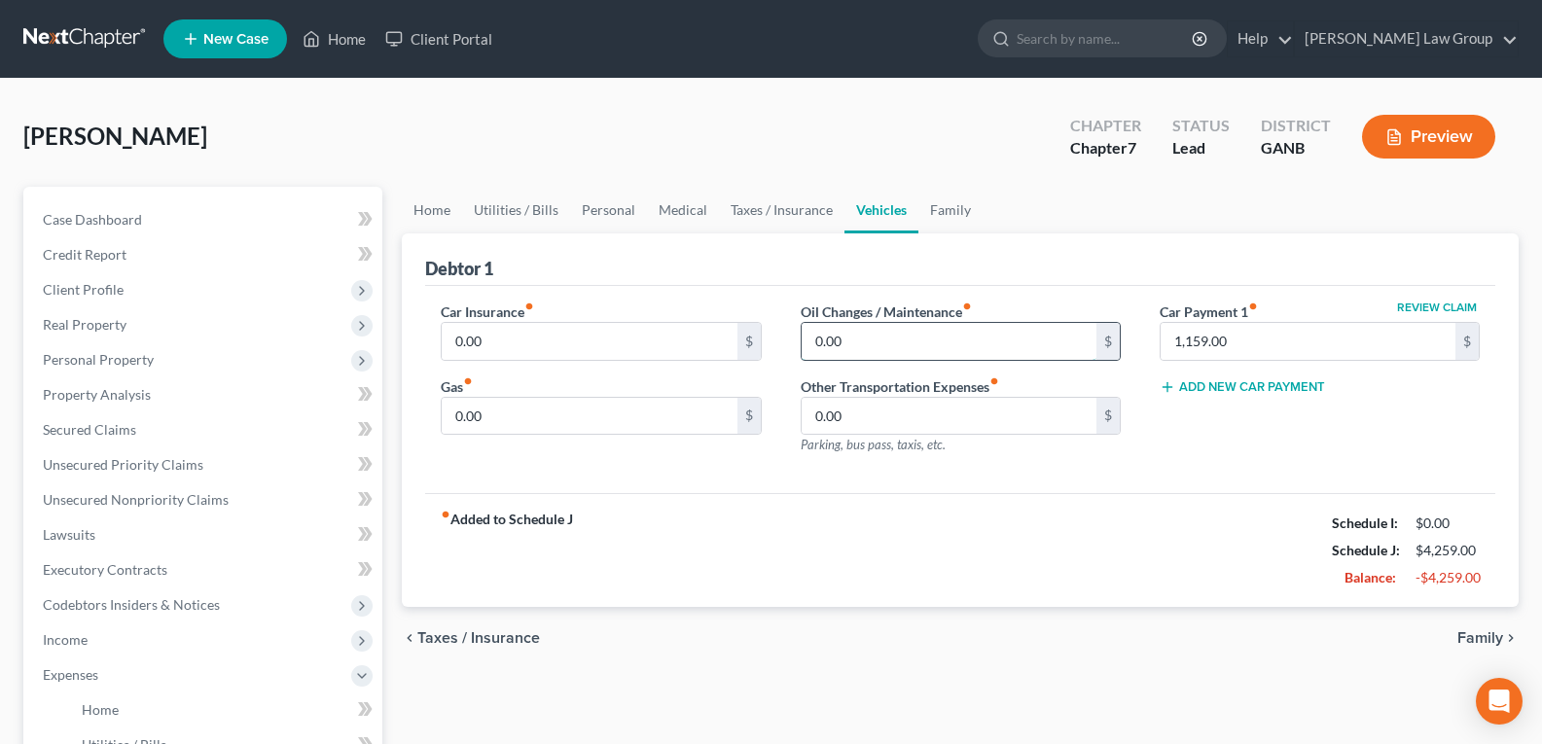
click at [940, 342] on input "0.00" at bounding box center [948, 341] width 295 height 37
click at [482, 406] on input "0.00" at bounding box center [589, 416] width 295 height 37
type input "300.00"
click at [555, 342] on input "0.00" at bounding box center [589, 341] width 295 height 37
type input "360.00"
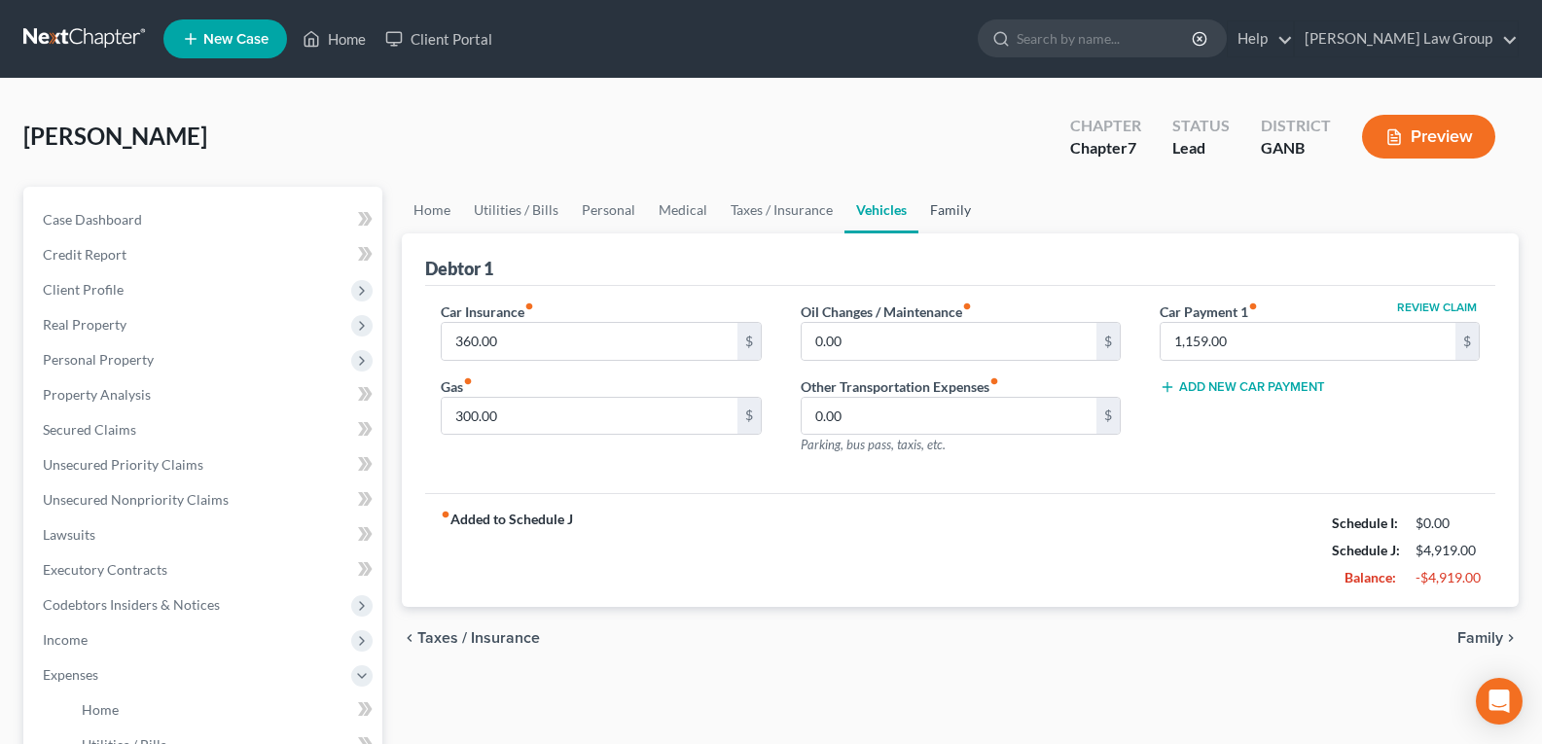
click at [944, 209] on link "Family" at bounding box center [950, 210] width 64 height 47
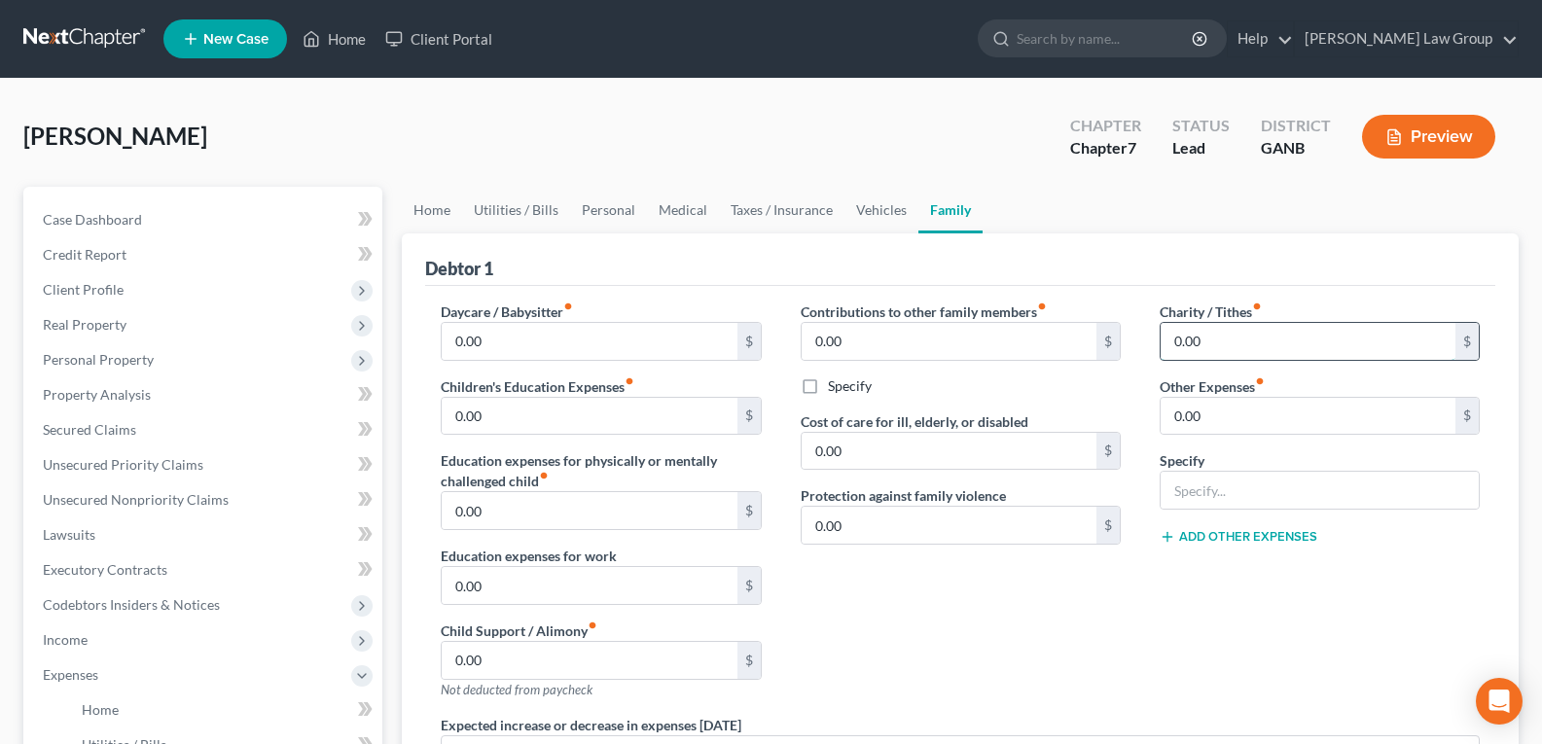
click at [1222, 344] on input "0.00" at bounding box center [1307, 341] width 295 height 37
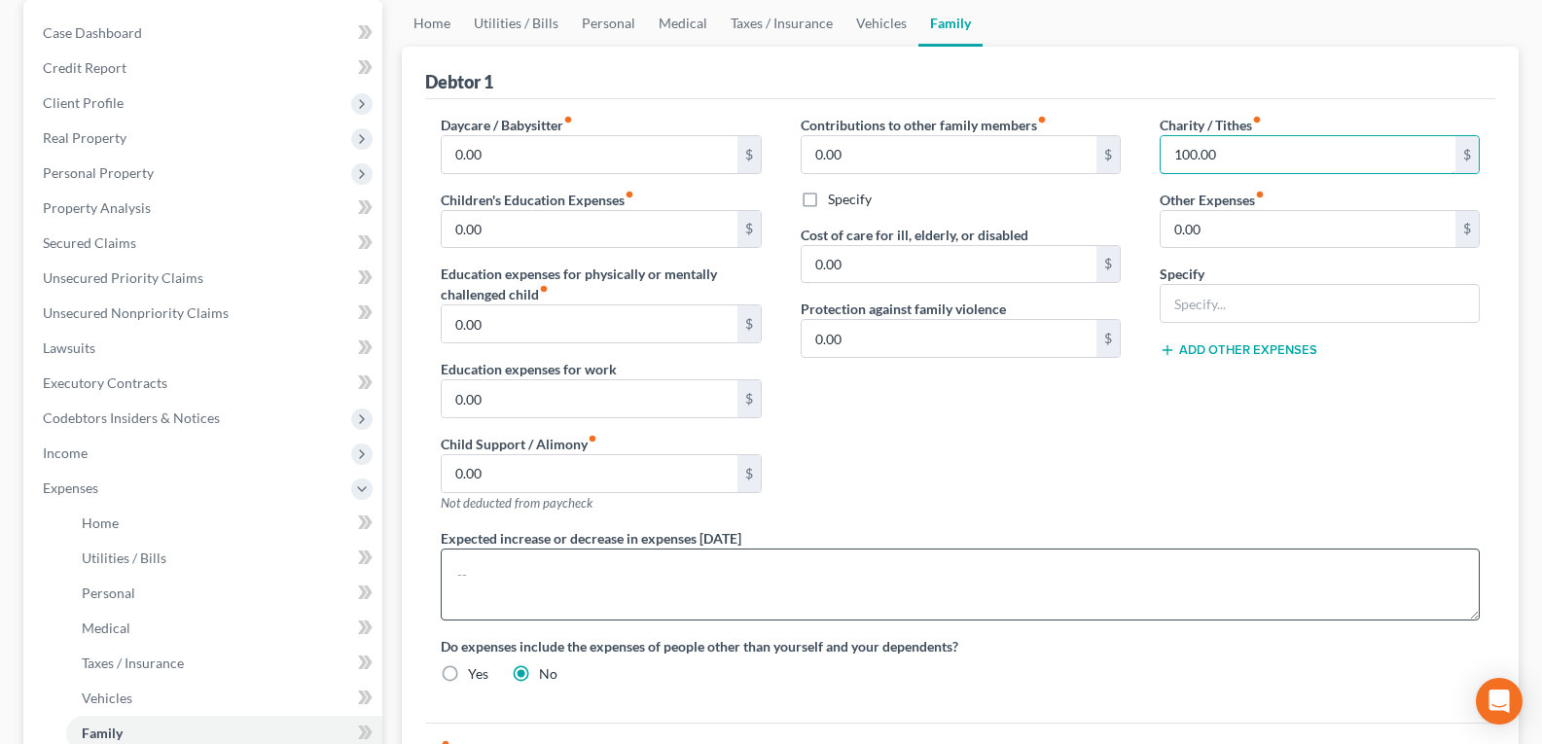
scroll to position [195, 0]
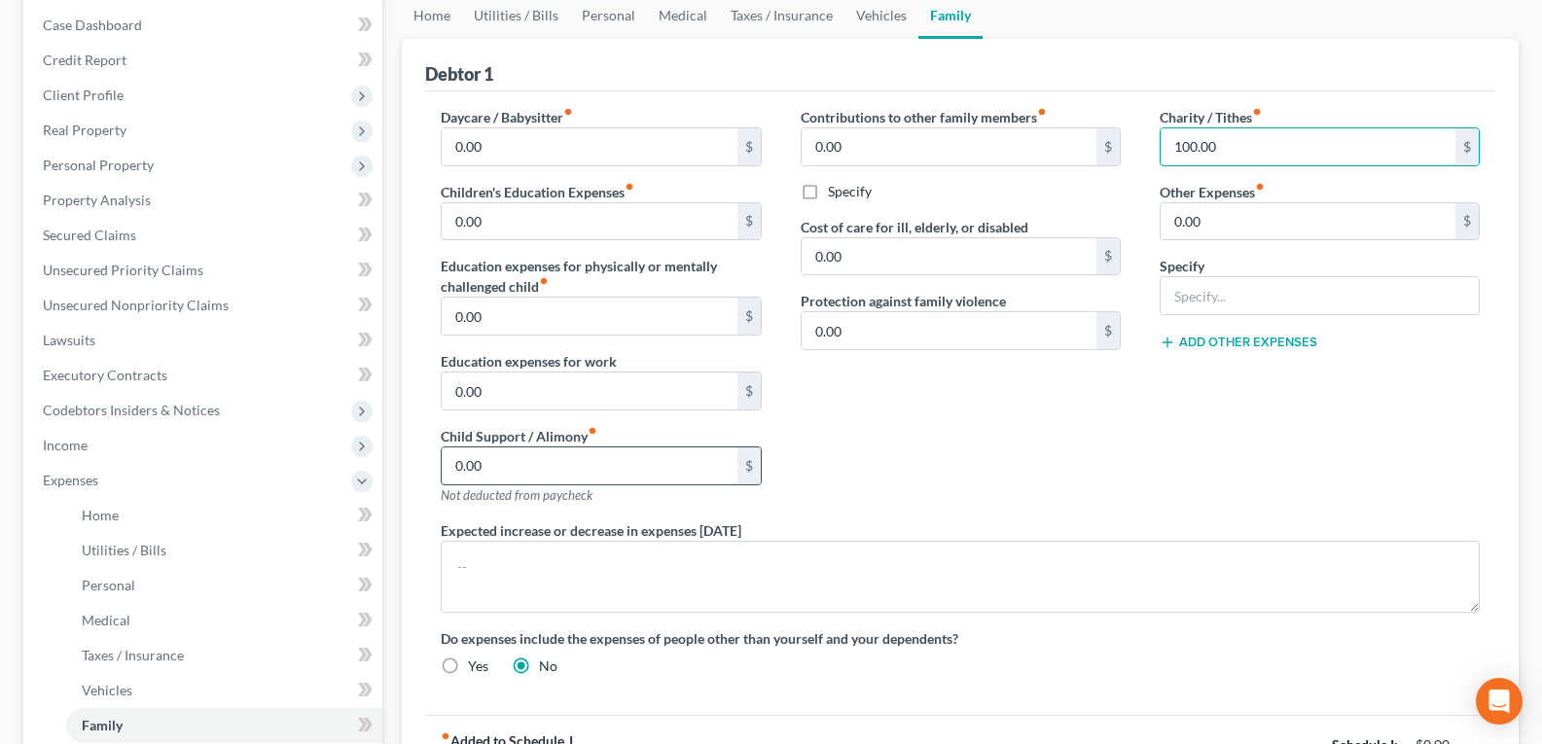
type input "100.00"
click at [501, 472] on input "0.00" at bounding box center [589, 465] width 295 height 37
type input "750.00"
click at [887, 15] on link "Vehicles" at bounding box center [881, 15] width 74 height 47
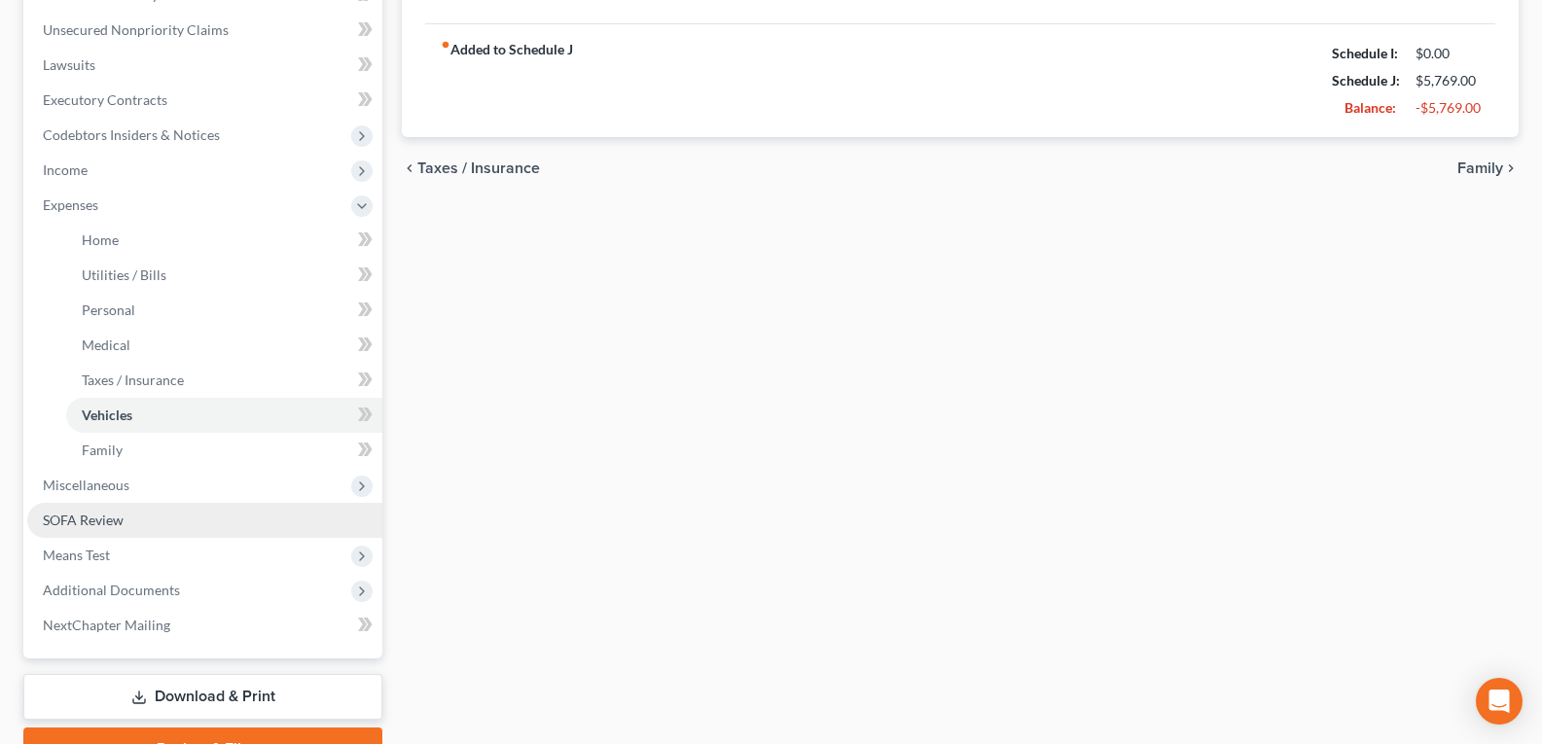
scroll to position [570, 0]
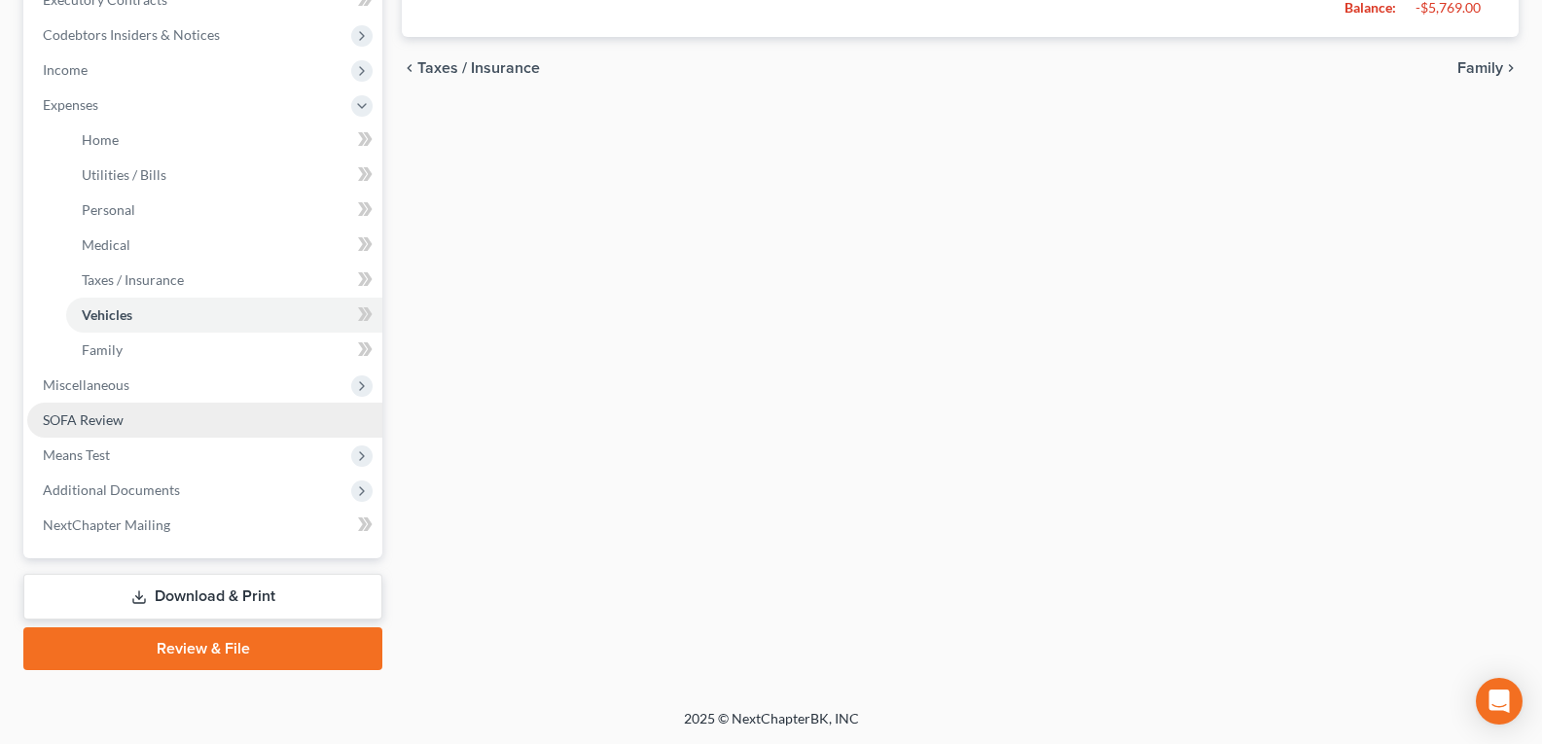
click at [89, 418] on span "SOFA Review" at bounding box center [83, 419] width 81 height 17
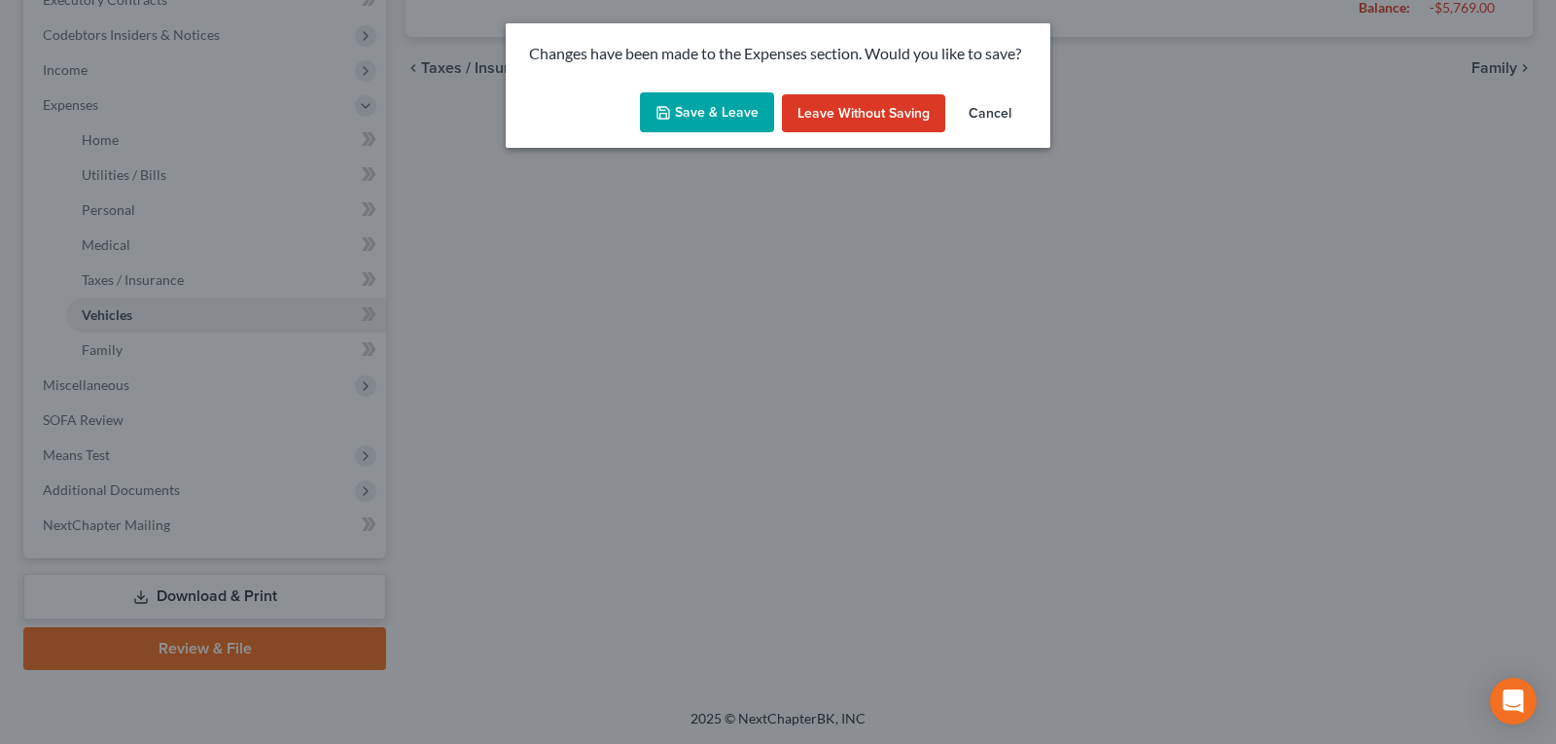
click at [711, 117] on button "Save & Leave" at bounding box center [707, 112] width 134 height 41
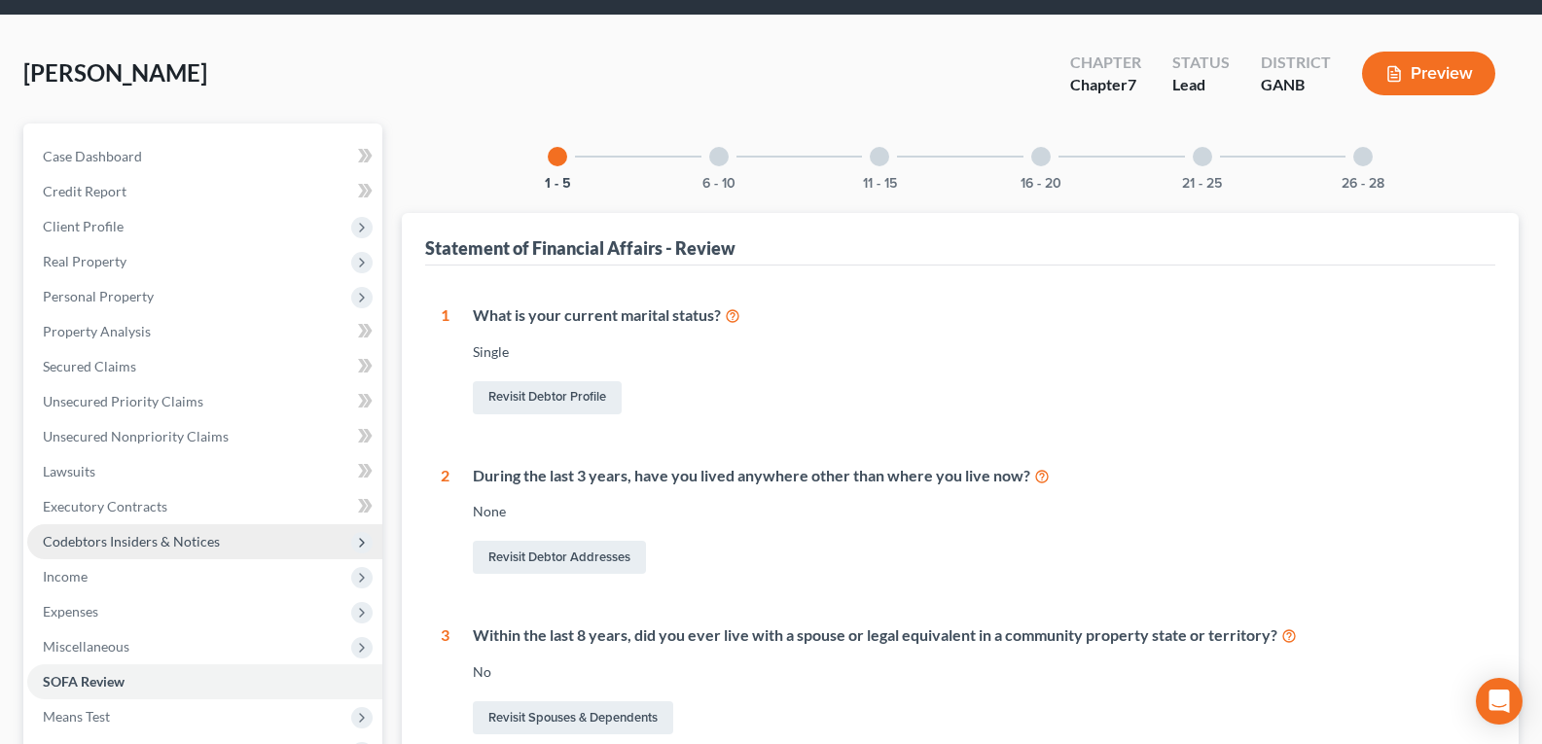
scroll to position [97, 0]
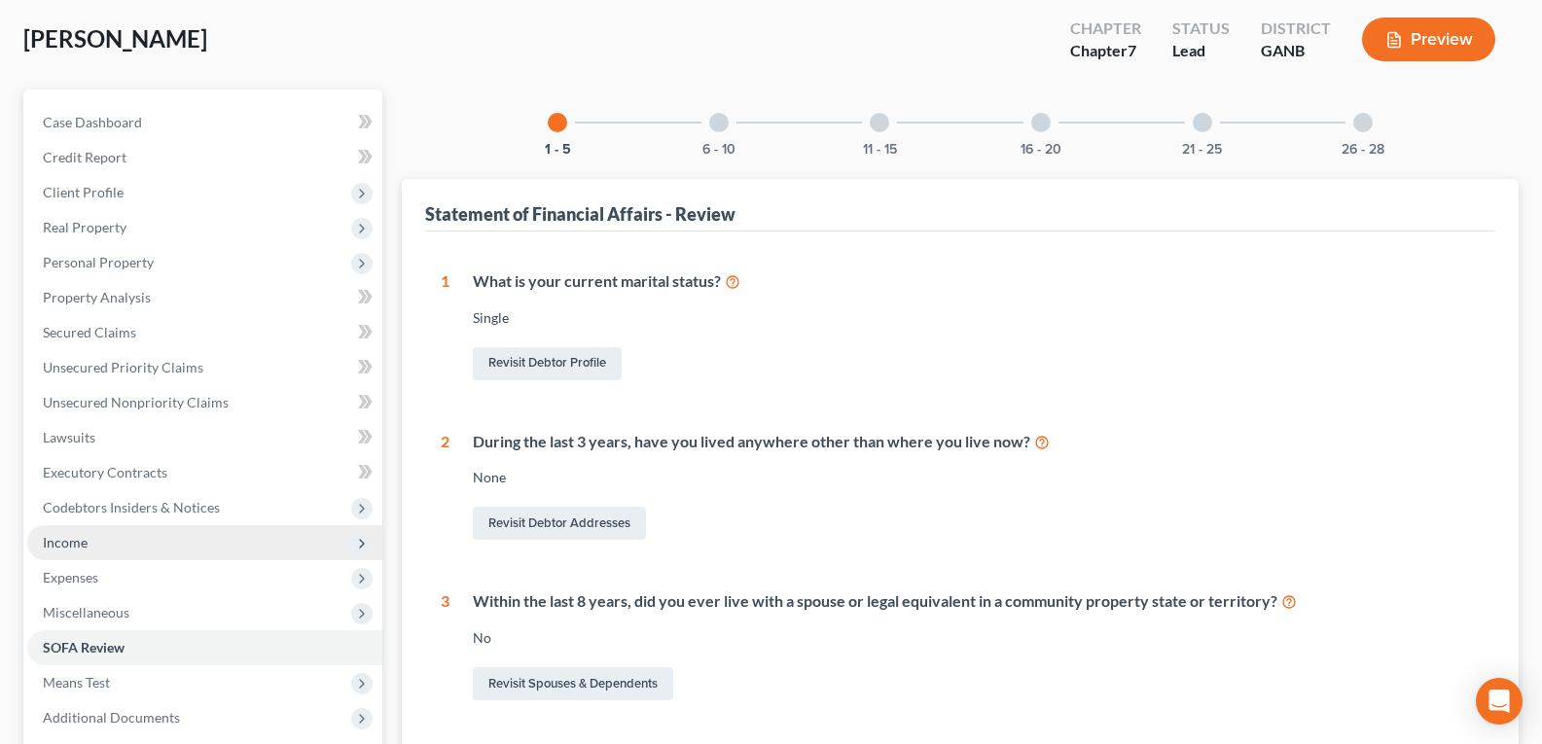
click at [70, 548] on span "Income" at bounding box center [65, 542] width 45 height 17
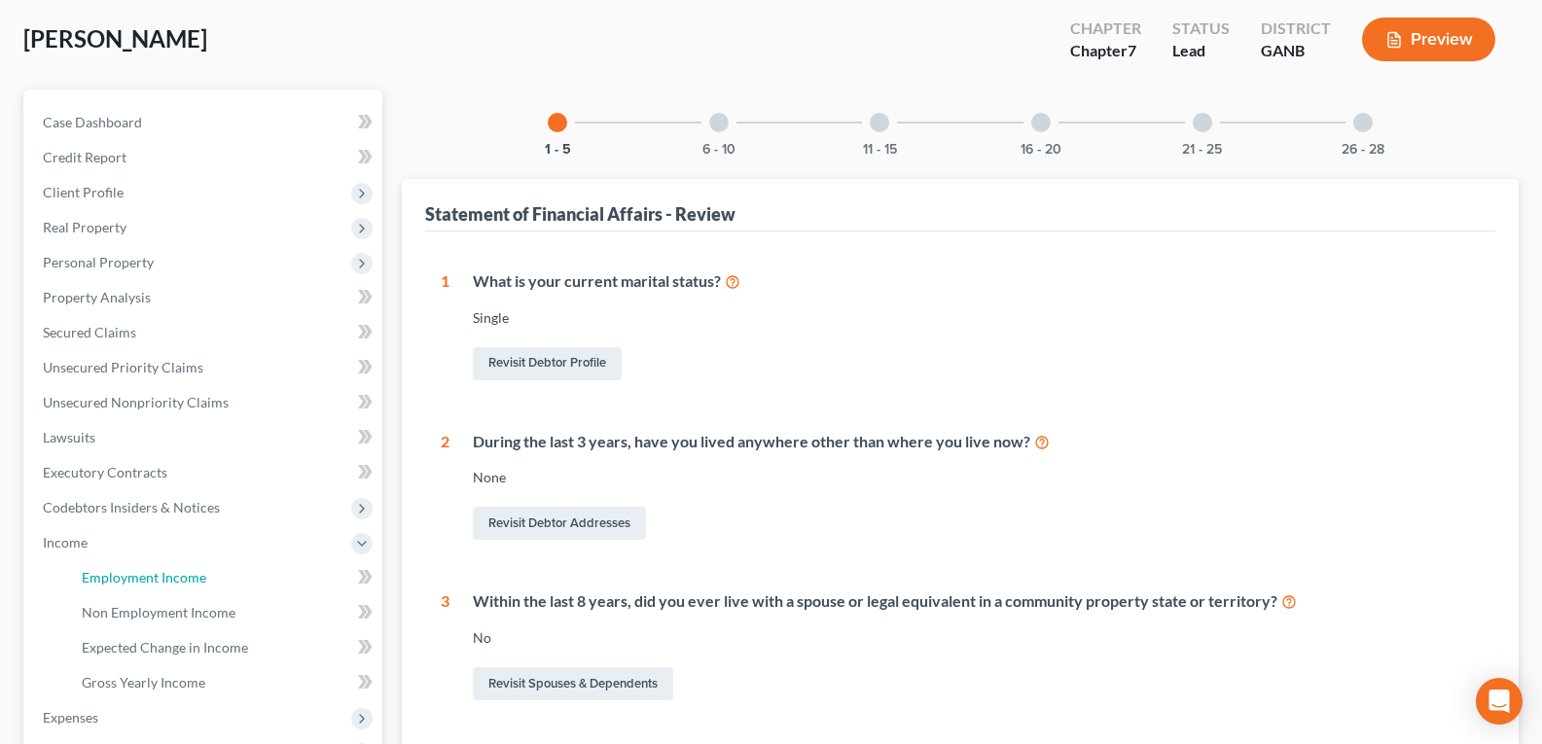
drag, startPoint x: 215, startPoint y: 577, endPoint x: 468, endPoint y: 569, distance: 253.0
click at [214, 577] on link "Employment Income" at bounding box center [224, 577] width 316 height 35
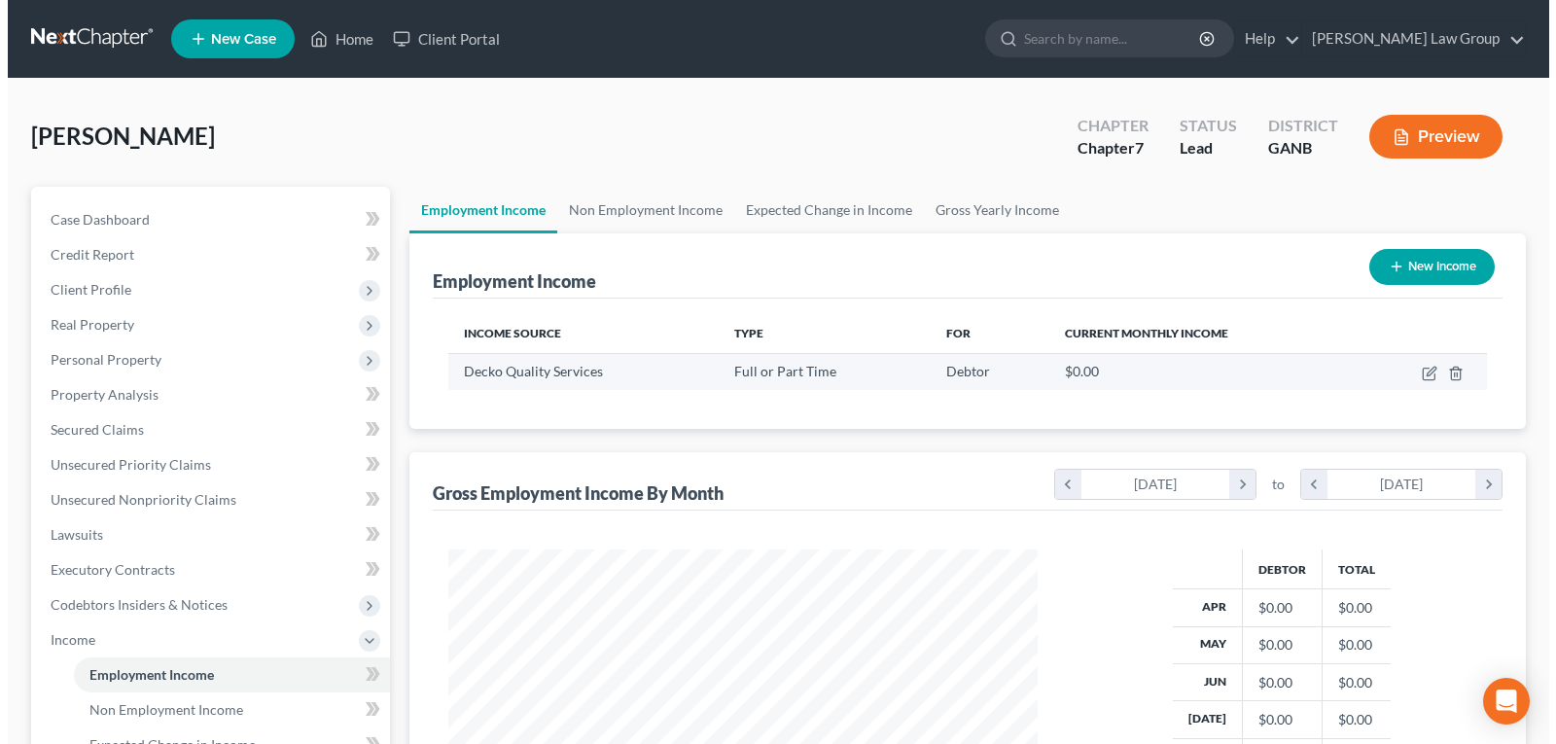
scroll to position [349, 628]
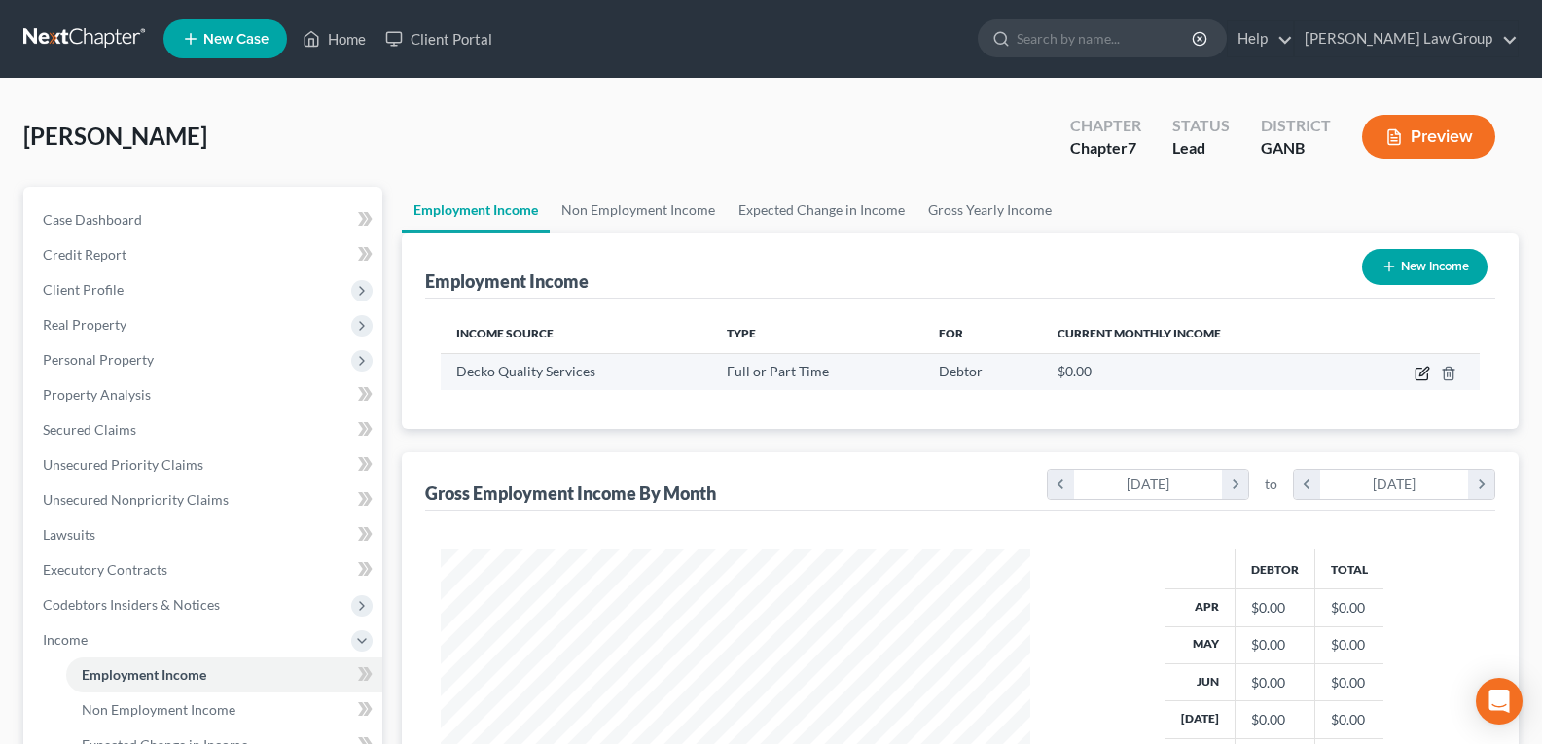
click at [1423, 369] on icon "button" at bounding box center [1422, 374] width 16 height 16
select select "0"
select select "10"
select select "0"
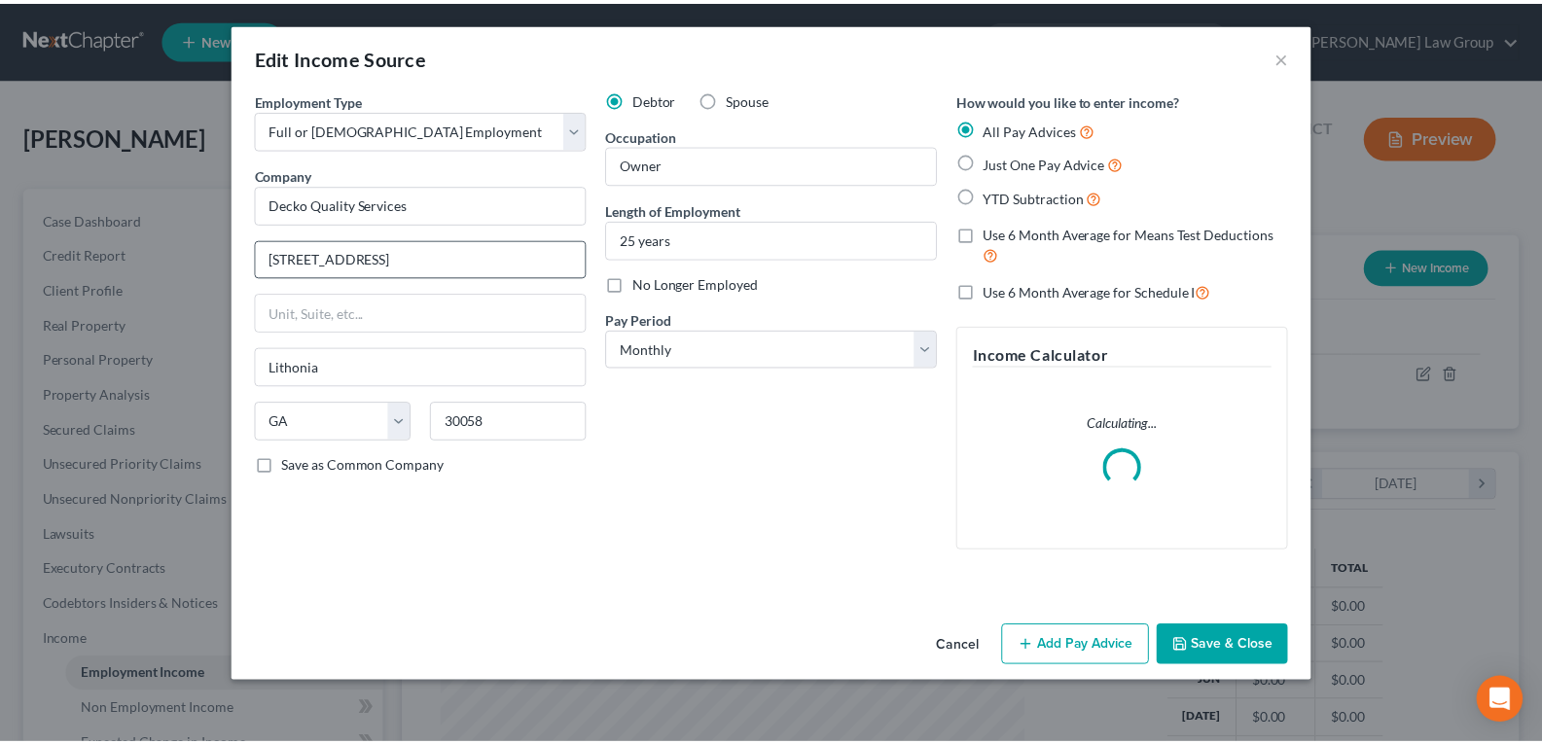
scroll to position [349, 635]
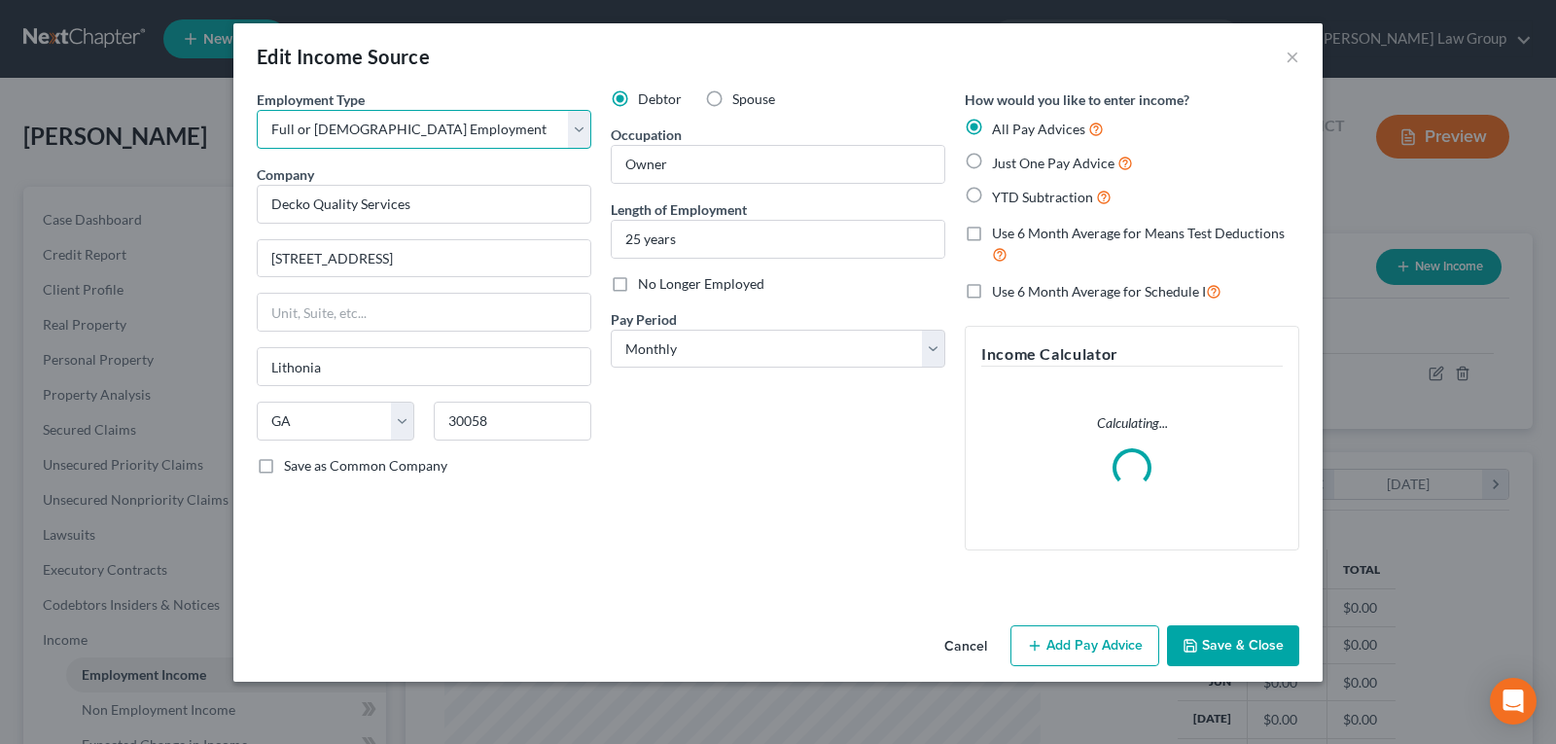
drag, startPoint x: 379, startPoint y: 112, endPoint x: 371, endPoint y: 139, distance: 28.6
click at [379, 112] on select "Select Full or [DEMOGRAPHIC_DATA] Employment Self Employment" at bounding box center [424, 129] width 335 height 39
select select "1"
click at [257, 110] on select "Select Full or [DEMOGRAPHIC_DATA] Employment Self Employment" at bounding box center [424, 129] width 335 height 39
click at [1214, 648] on button "Save & Close" at bounding box center [1233, 645] width 132 height 41
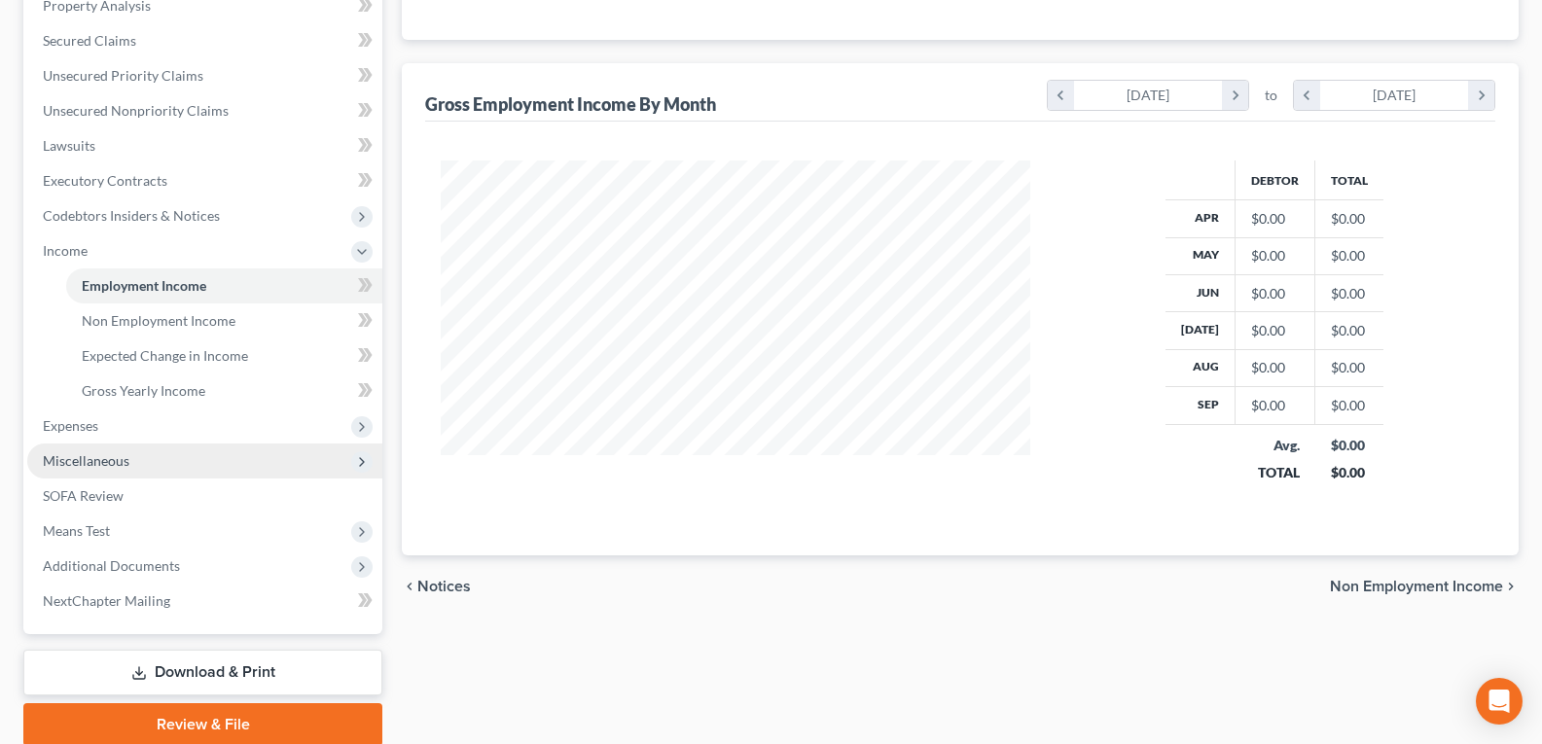
scroll to position [465, 0]
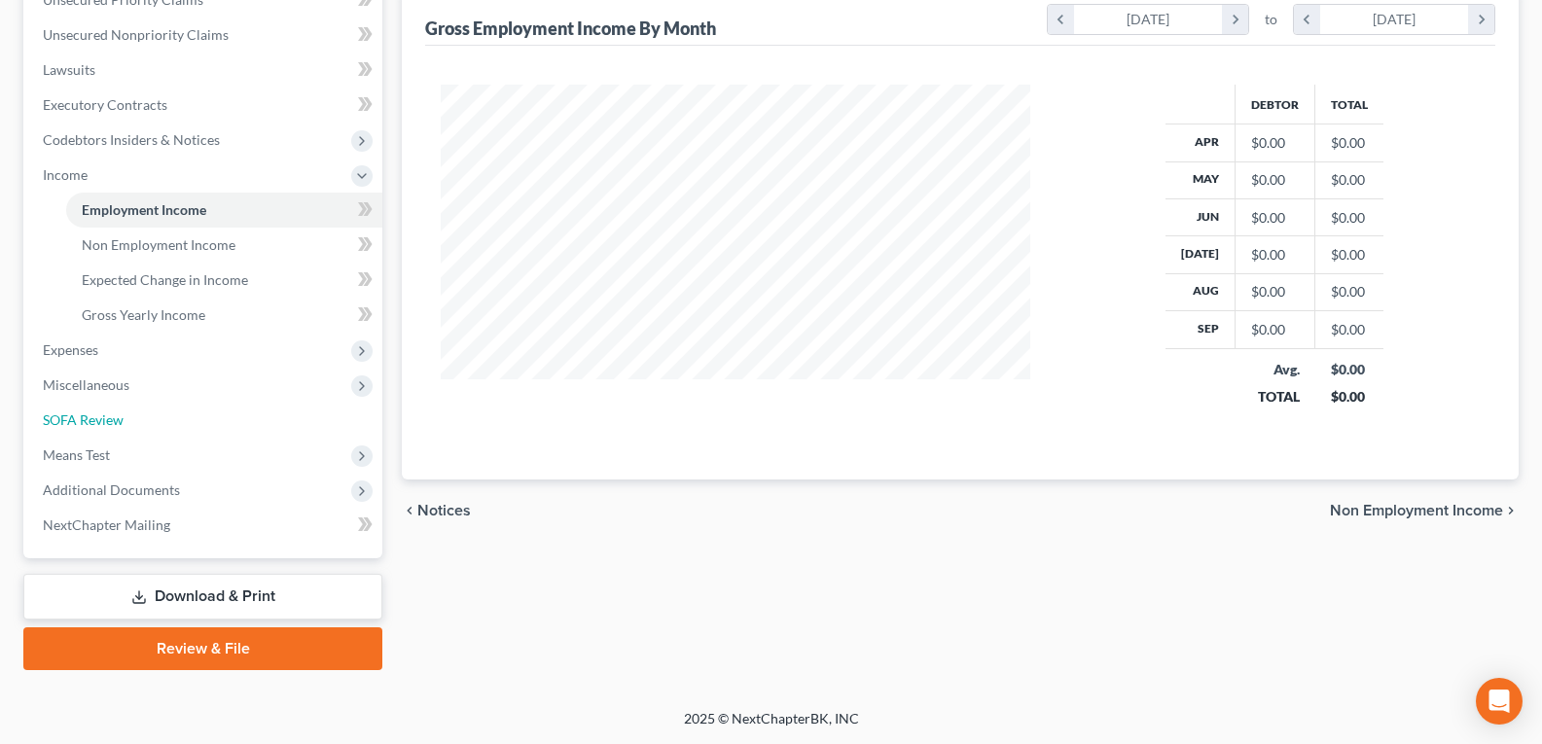
drag, startPoint x: 105, startPoint y: 424, endPoint x: 494, endPoint y: 501, distance: 396.6
click at [107, 422] on span "SOFA Review" at bounding box center [83, 419] width 81 height 17
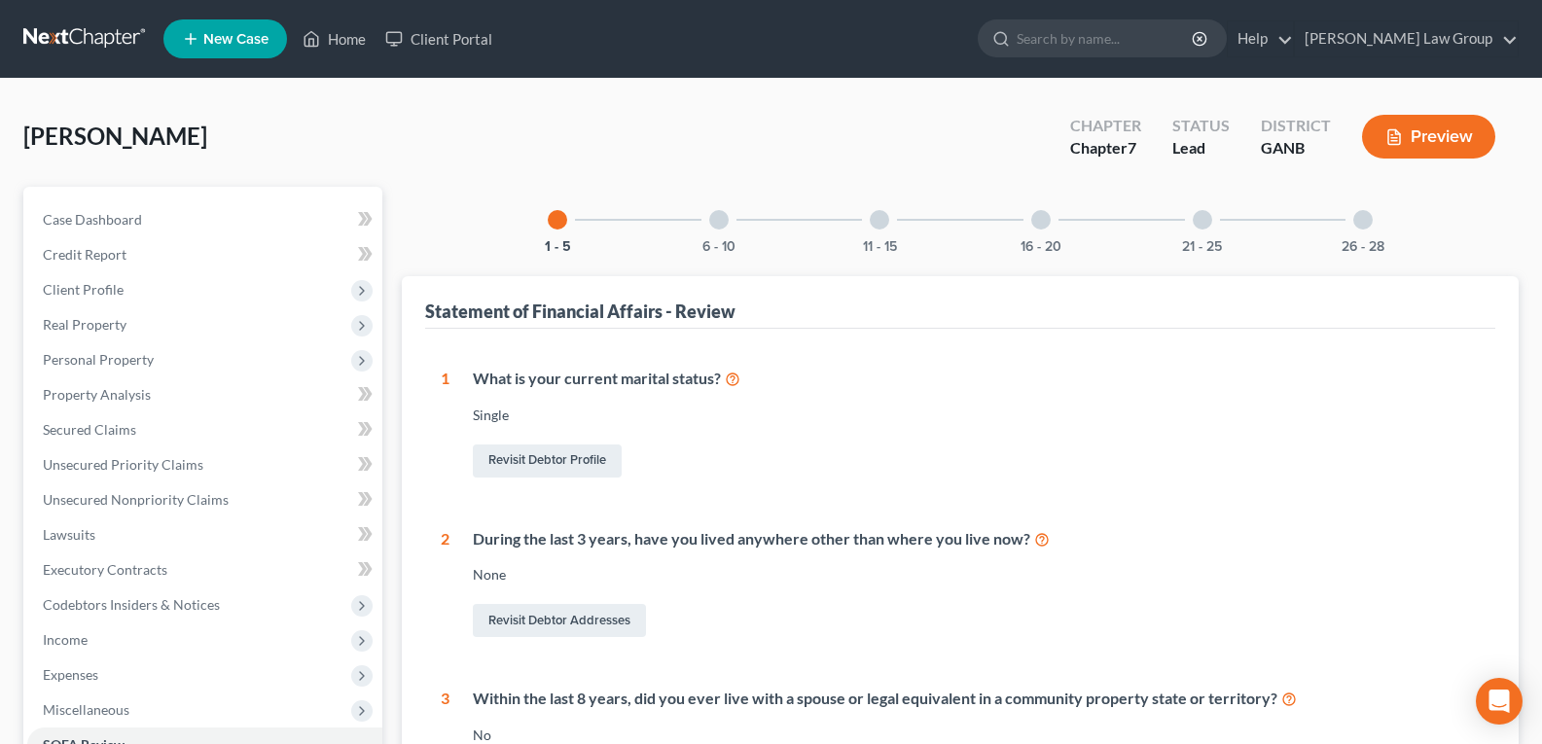
click at [1383, 224] on div "26 - 28" at bounding box center [1363, 220] width 66 height 66
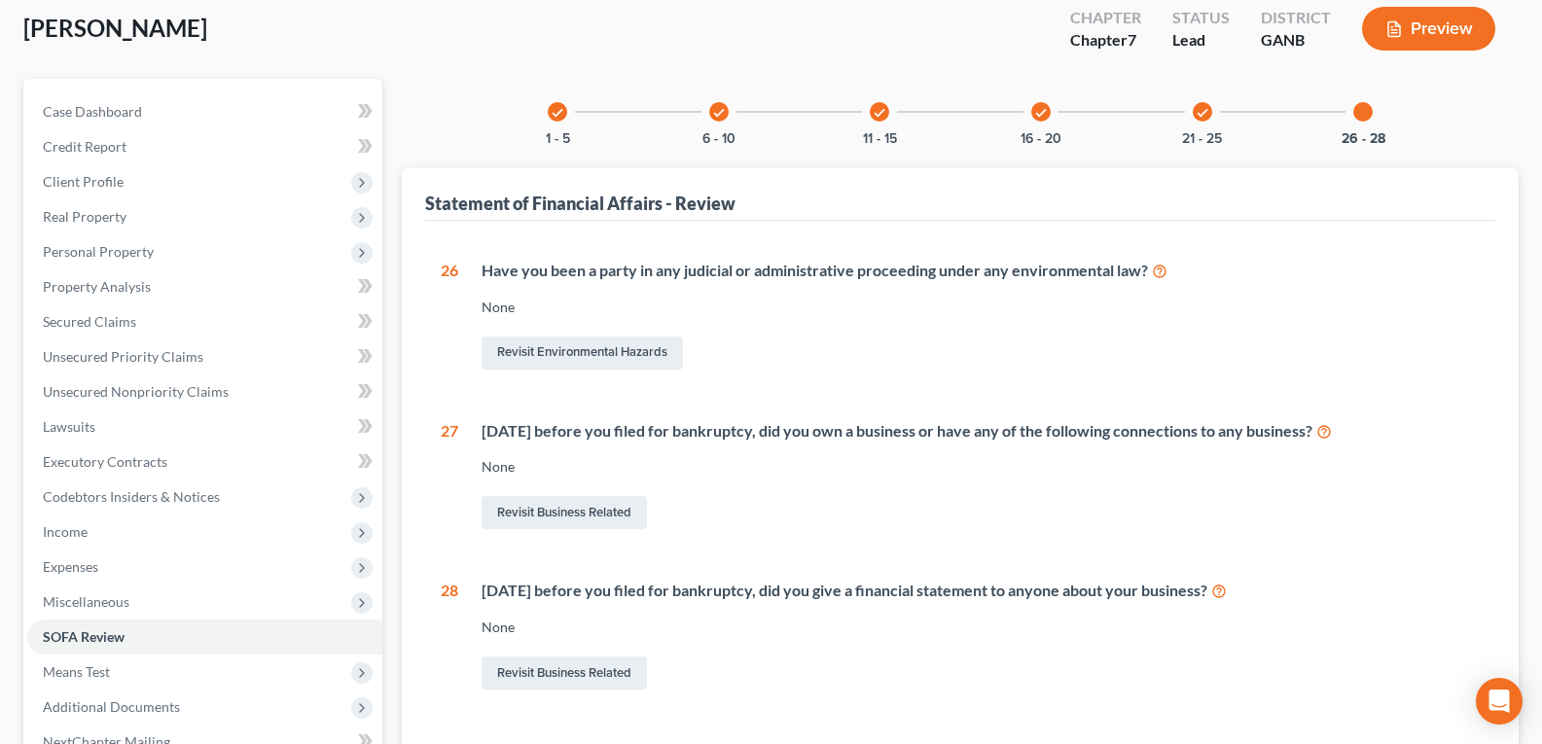
scroll to position [325, 0]
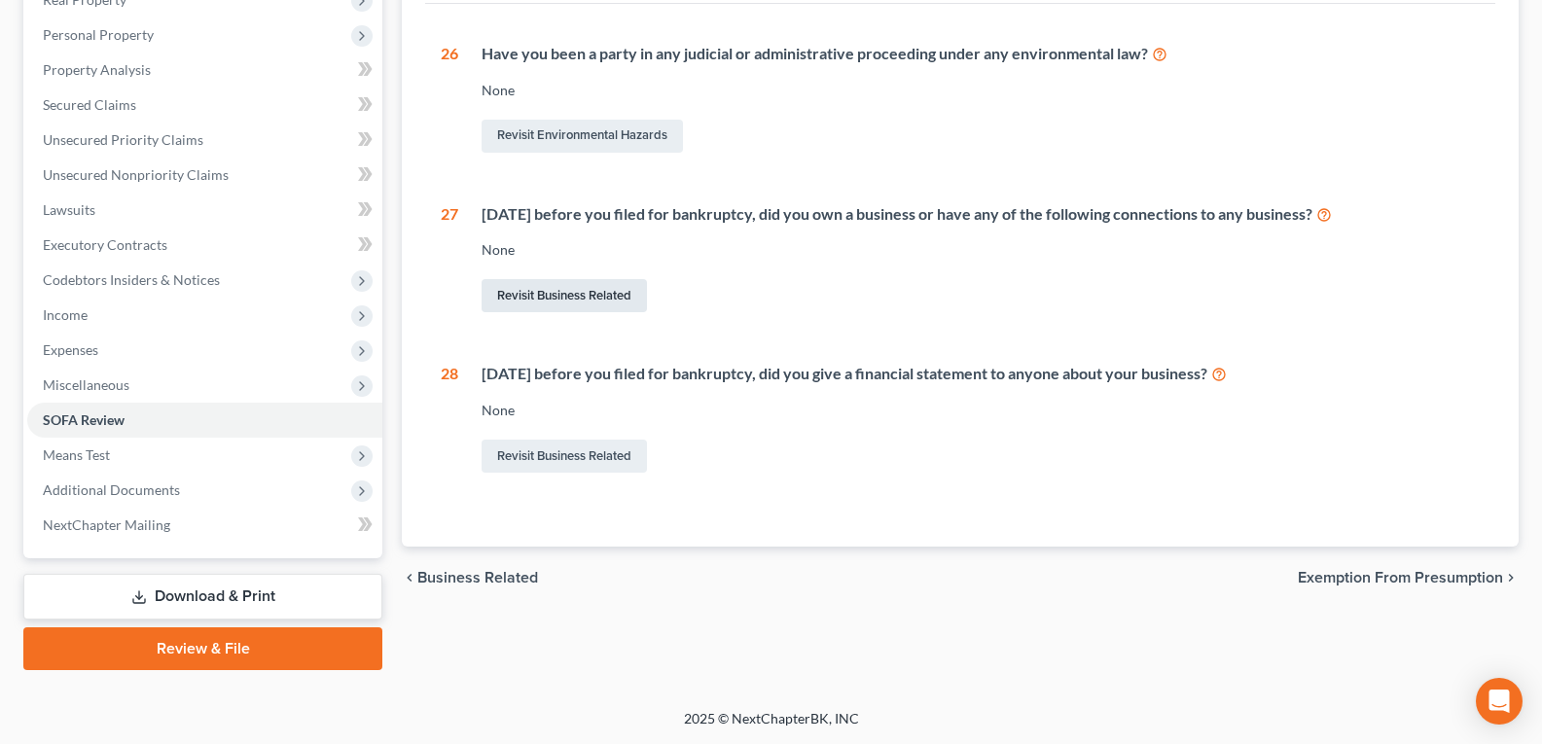
drag, startPoint x: 548, startPoint y: 302, endPoint x: 567, endPoint y: 294, distance: 21.0
click at [548, 301] on link "Revisit Business Related" at bounding box center [563, 295] width 165 height 33
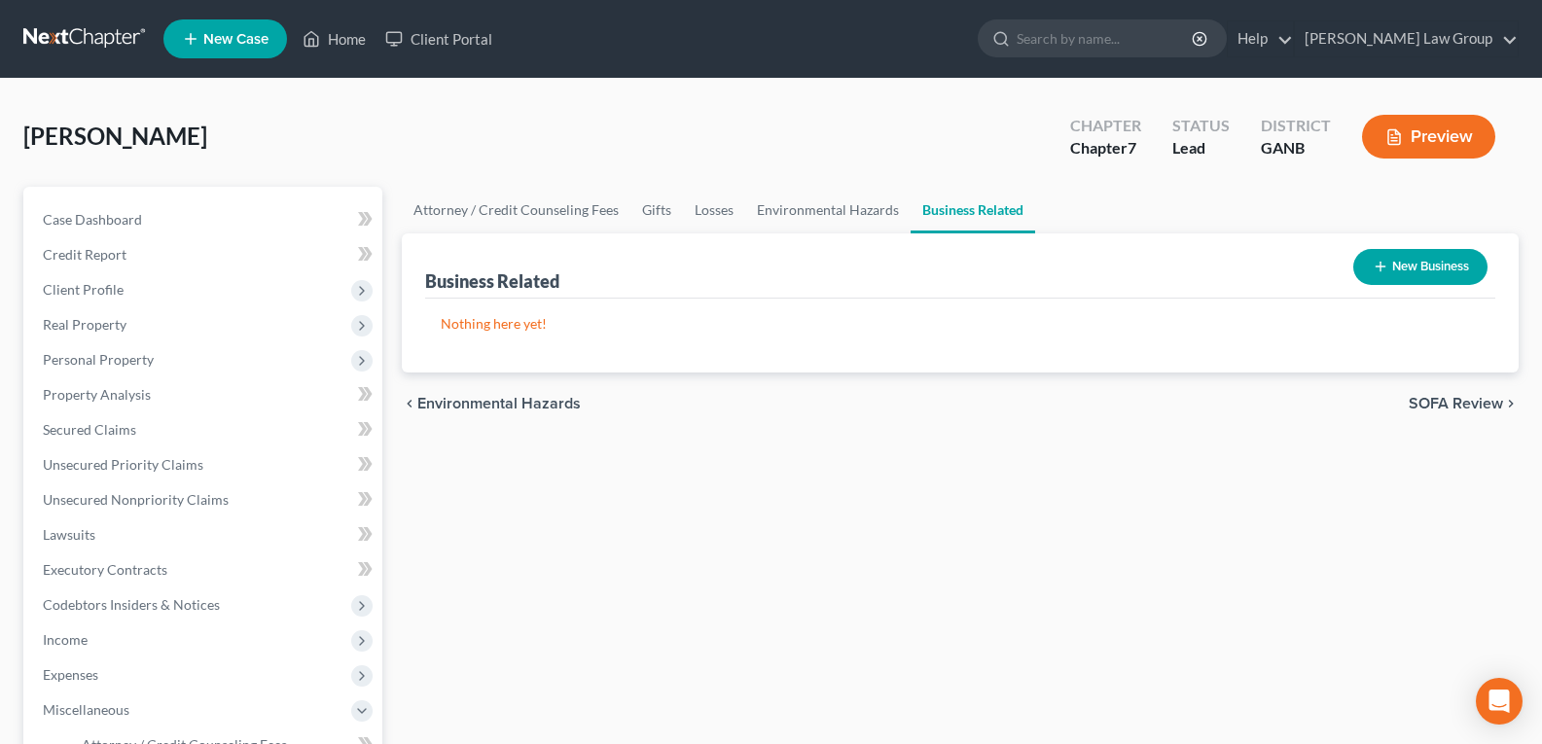
click at [1428, 266] on button "New Business" at bounding box center [1420, 267] width 134 height 36
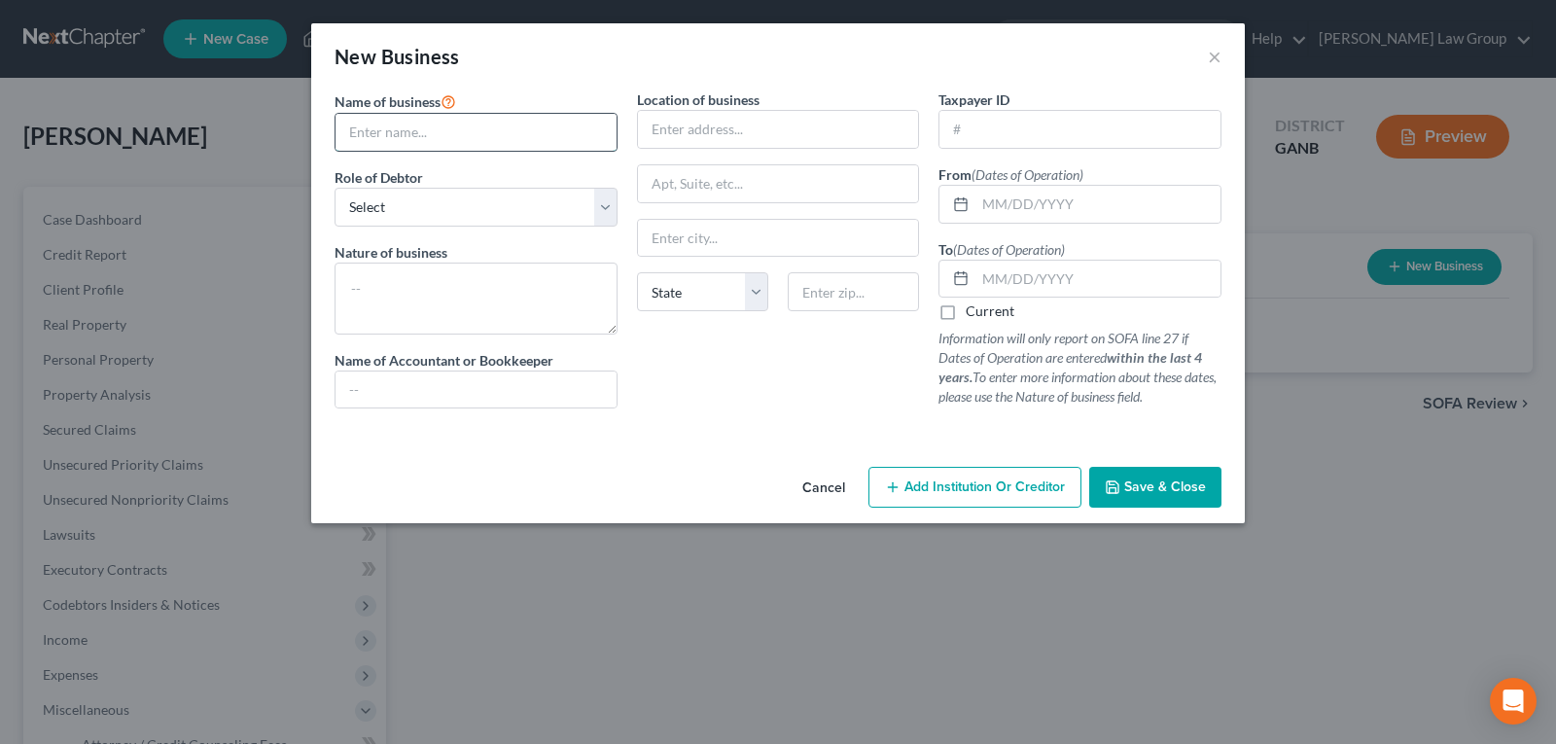
click at [443, 124] on input "text" at bounding box center [476, 132] width 281 height 37
type input "Decko Quality Services LLC"
click at [569, 200] on select "Select A member of a limited liability company (LLC) or limited liability partn…" at bounding box center [476, 207] width 283 height 39
select select "sole_proprietor"
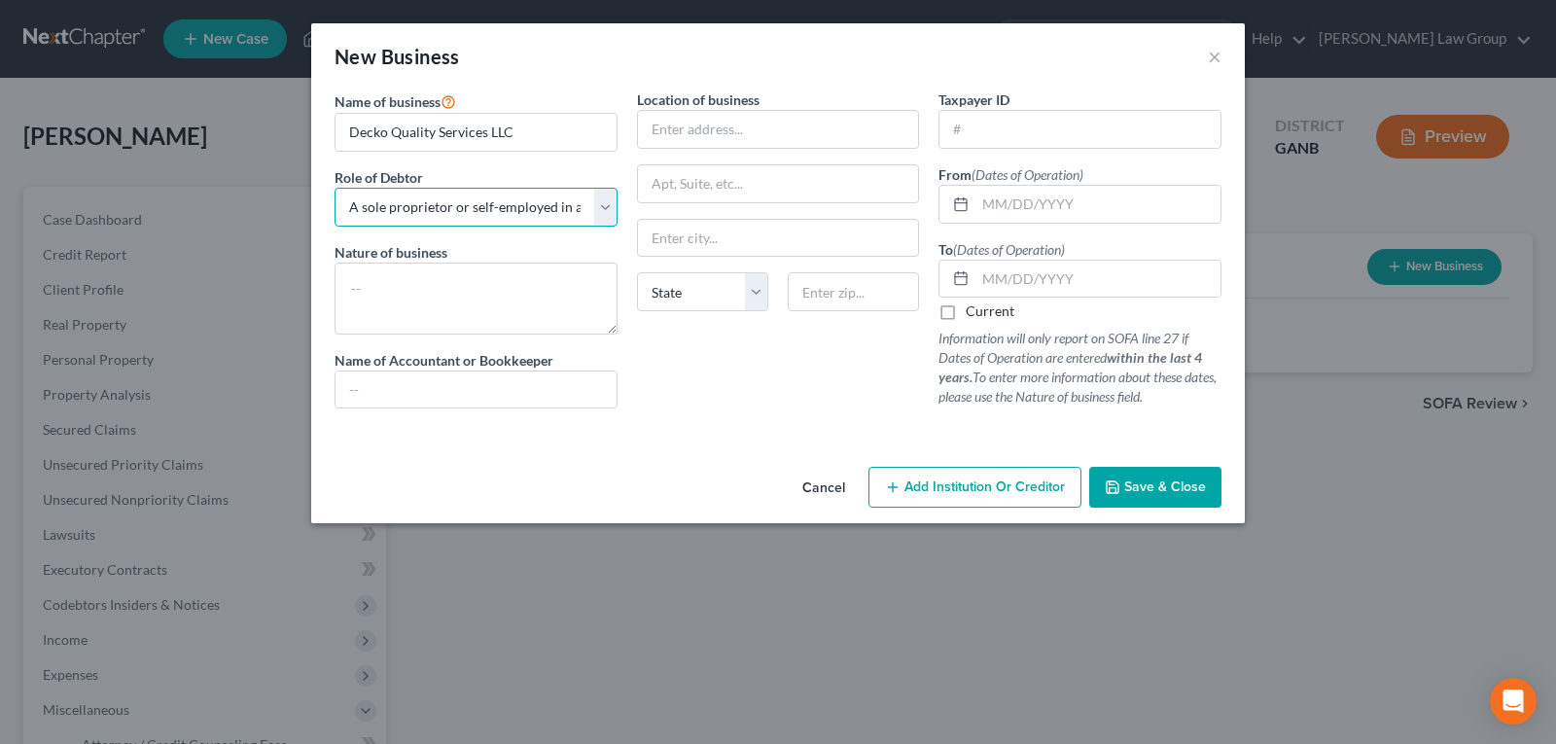
click at [335, 188] on select "Select A member of a limited liability company (LLC) or limited liability partn…" at bounding box center [476, 207] width 283 height 39
click at [495, 305] on textarea at bounding box center [476, 299] width 283 height 72
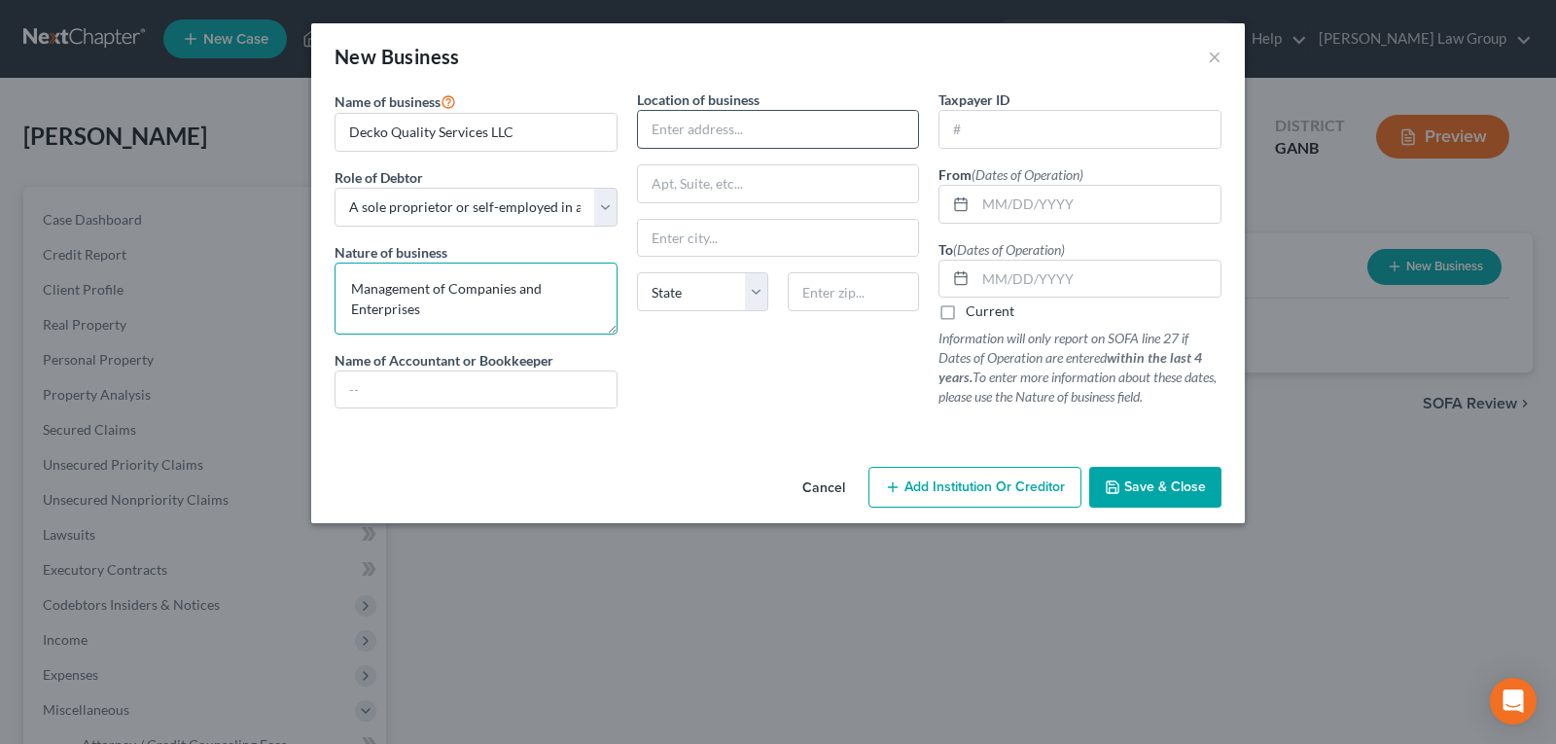
type textarea "Management of Companies and Enterprises"
click at [753, 132] on input "text" at bounding box center [778, 129] width 281 height 37
type input "[STREET_ADDRESS]"
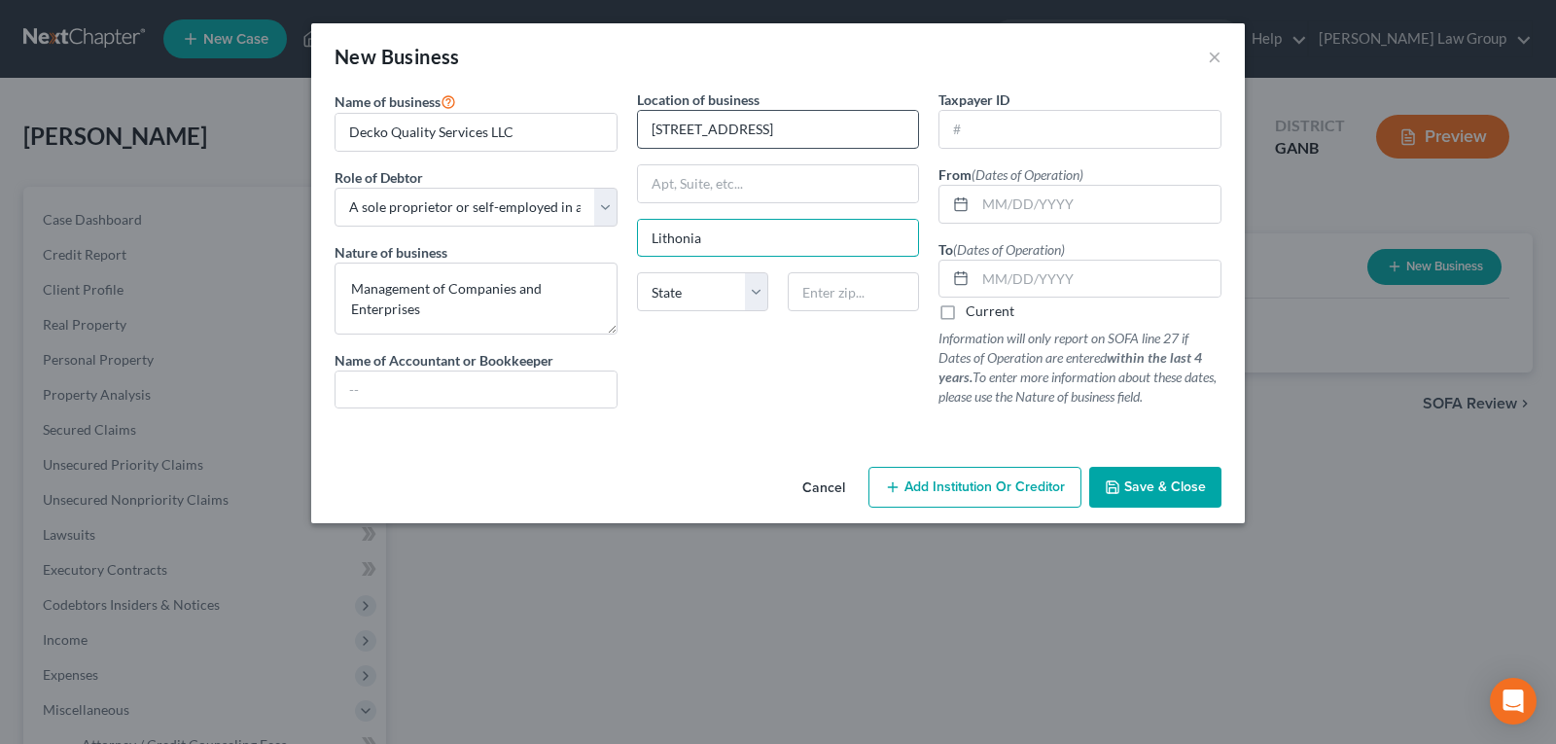
type input "Lithonia"
select select "10"
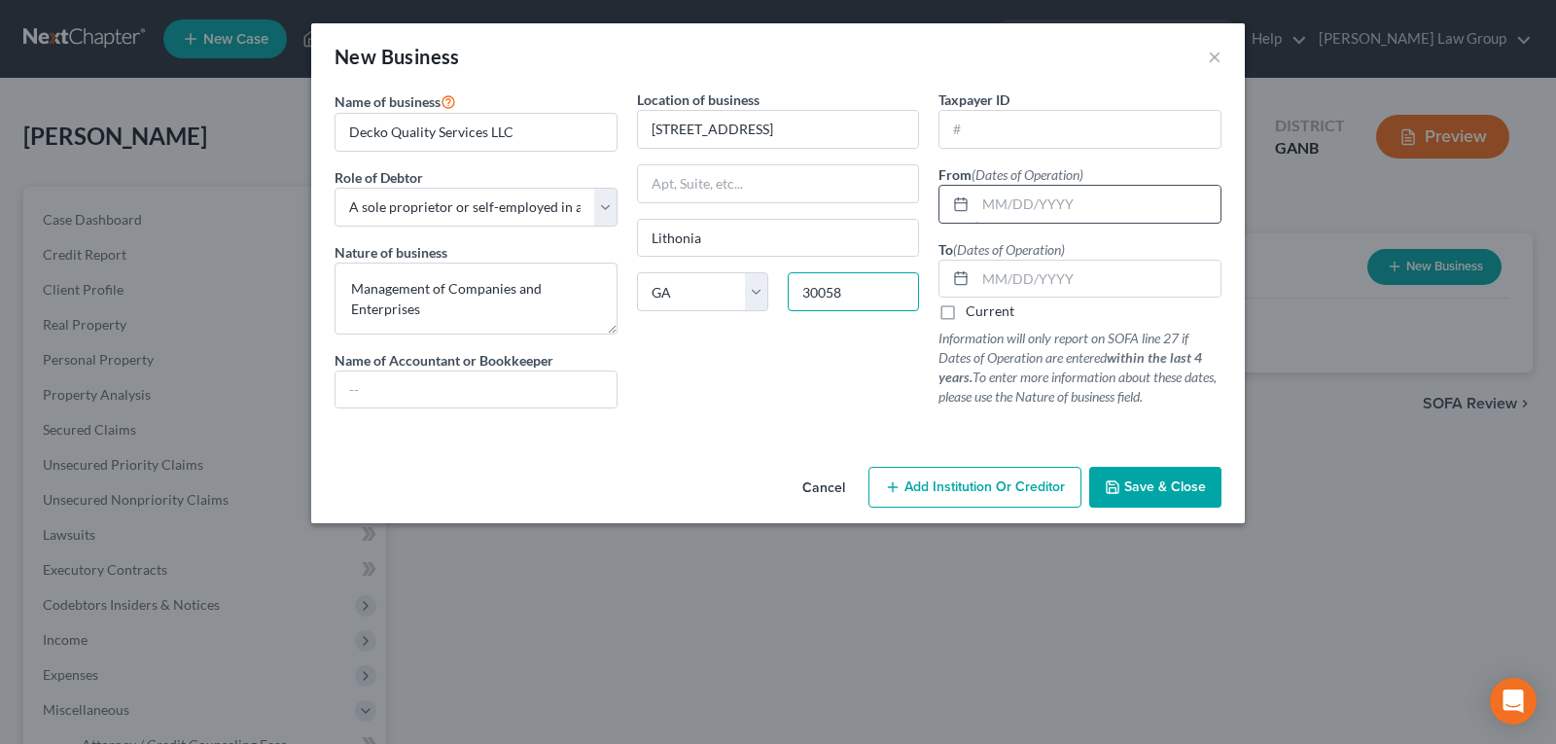
type input "30058"
click at [1065, 212] on input "text" at bounding box center [1098, 204] width 245 height 37
type input "[DATE]"
click at [966, 308] on label "Current" at bounding box center [990, 311] width 49 height 19
click at [974, 308] on input "Current" at bounding box center [980, 308] width 13 height 13
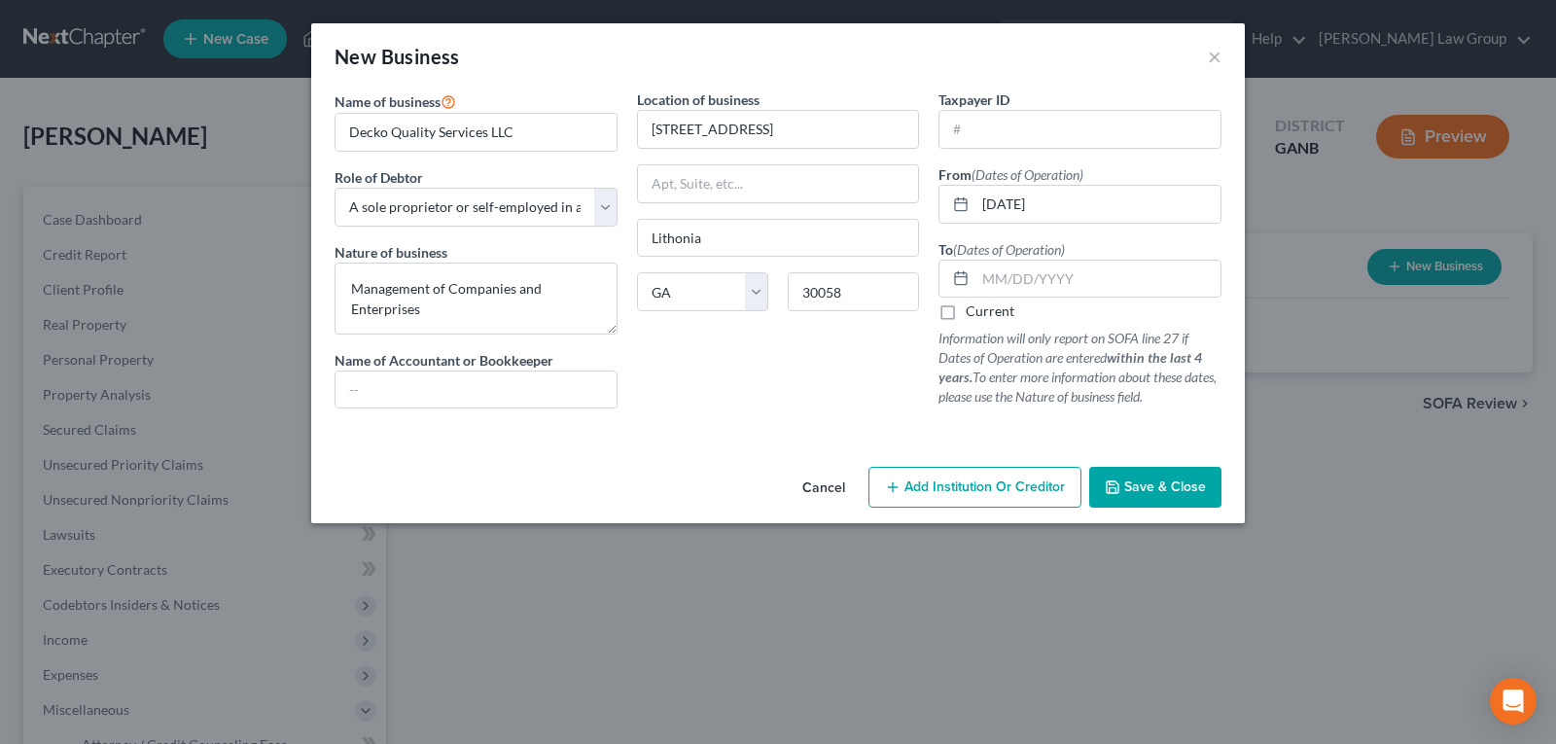
checkbox input "true"
click at [999, 121] on input "text" at bounding box center [1080, 129] width 281 height 37
click at [1149, 489] on span "Save & Close" at bounding box center [1165, 487] width 82 height 17
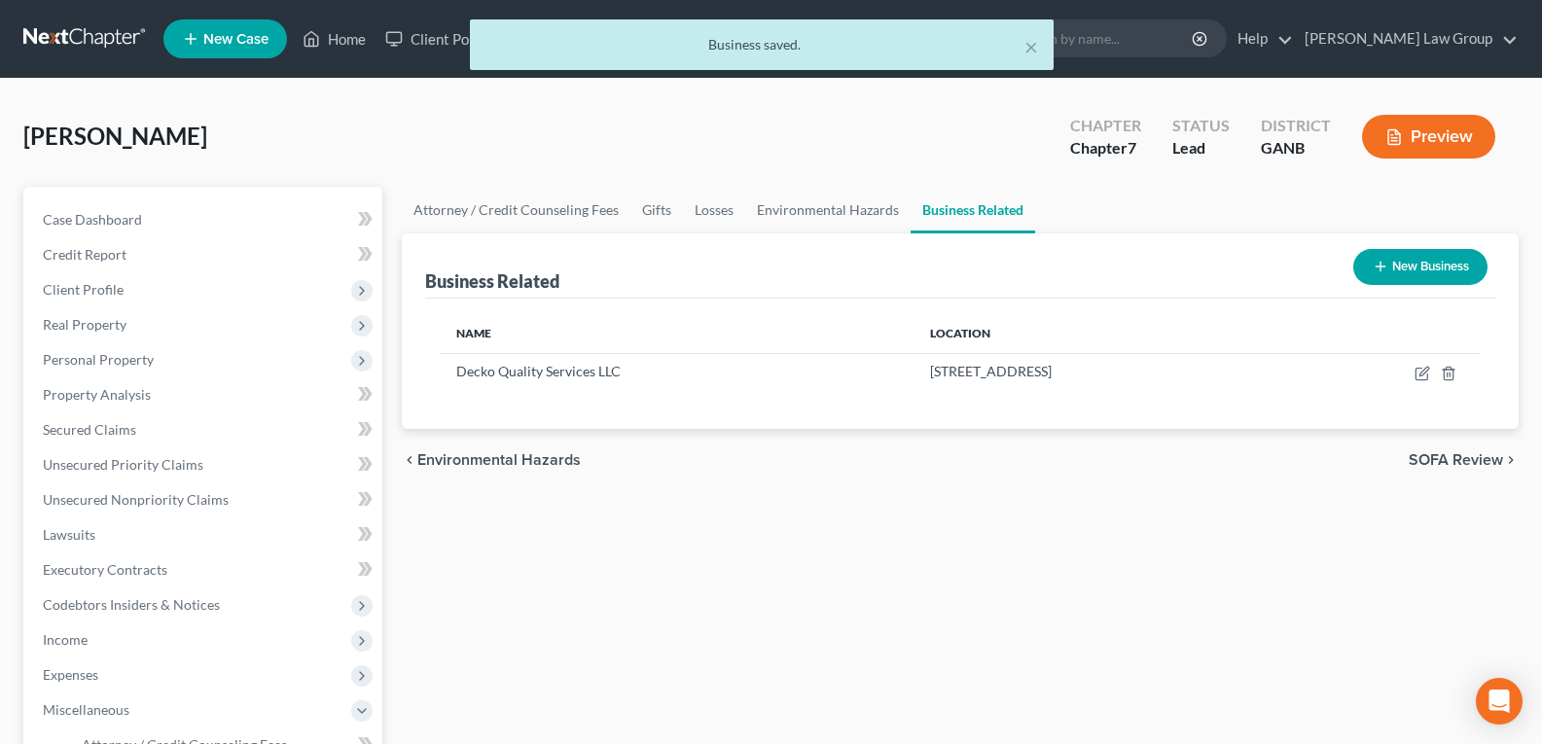
click at [996, 602] on div "Attorney / Credit Counseling Fees Gifts Losses Environmental Hazards Business R…" at bounding box center [960, 678] width 1136 height 983
click at [1027, 627] on div "Attorney / Credit Counseling Fees Gifts Losses Environmental Hazards Business R…" at bounding box center [960, 678] width 1136 height 983
